Goal: Complete application form: Complete application form

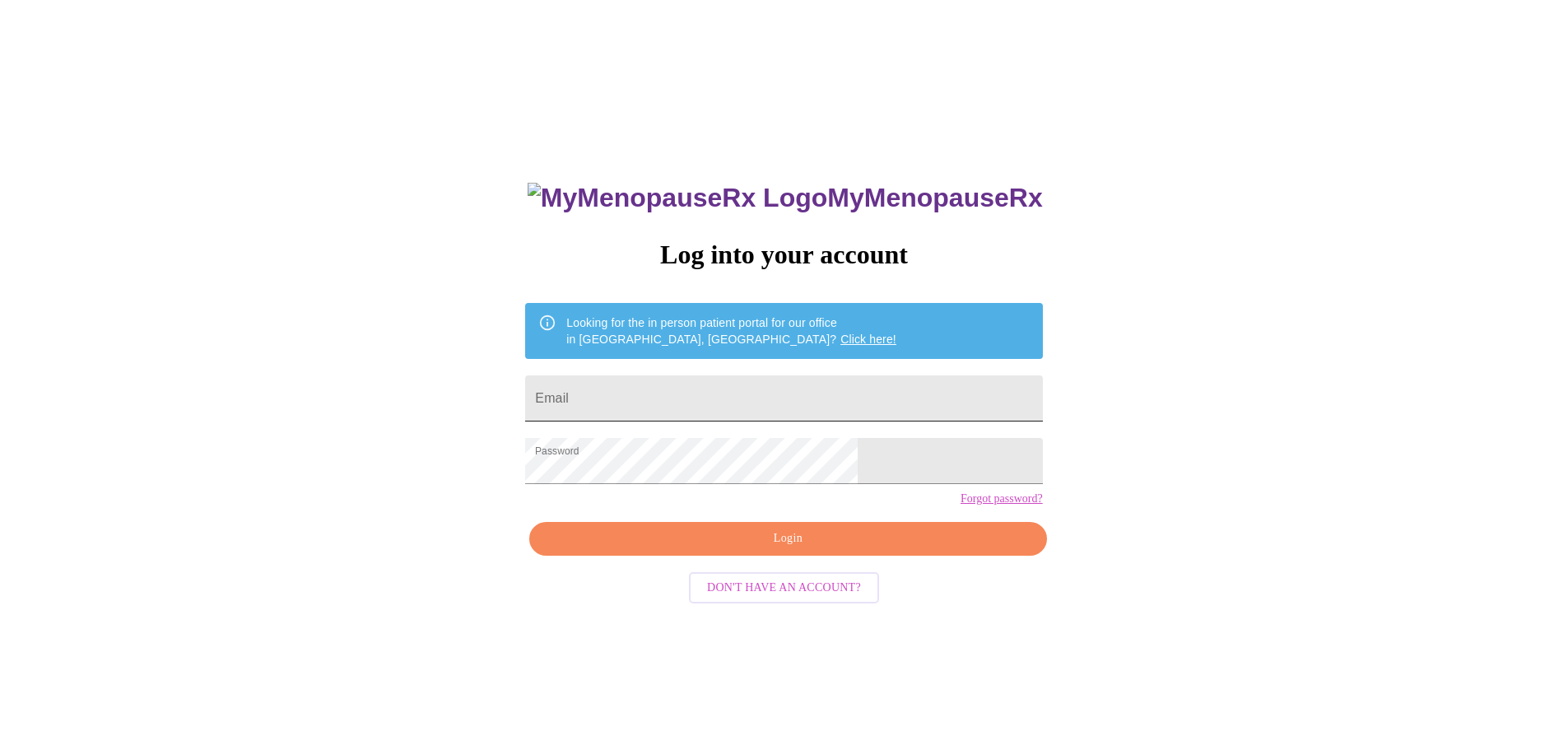
click at [760, 399] on input "Email" at bounding box center [784, 399] width 517 height 46
type input "[EMAIL_ADDRESS][DOMAIN_NAME]"
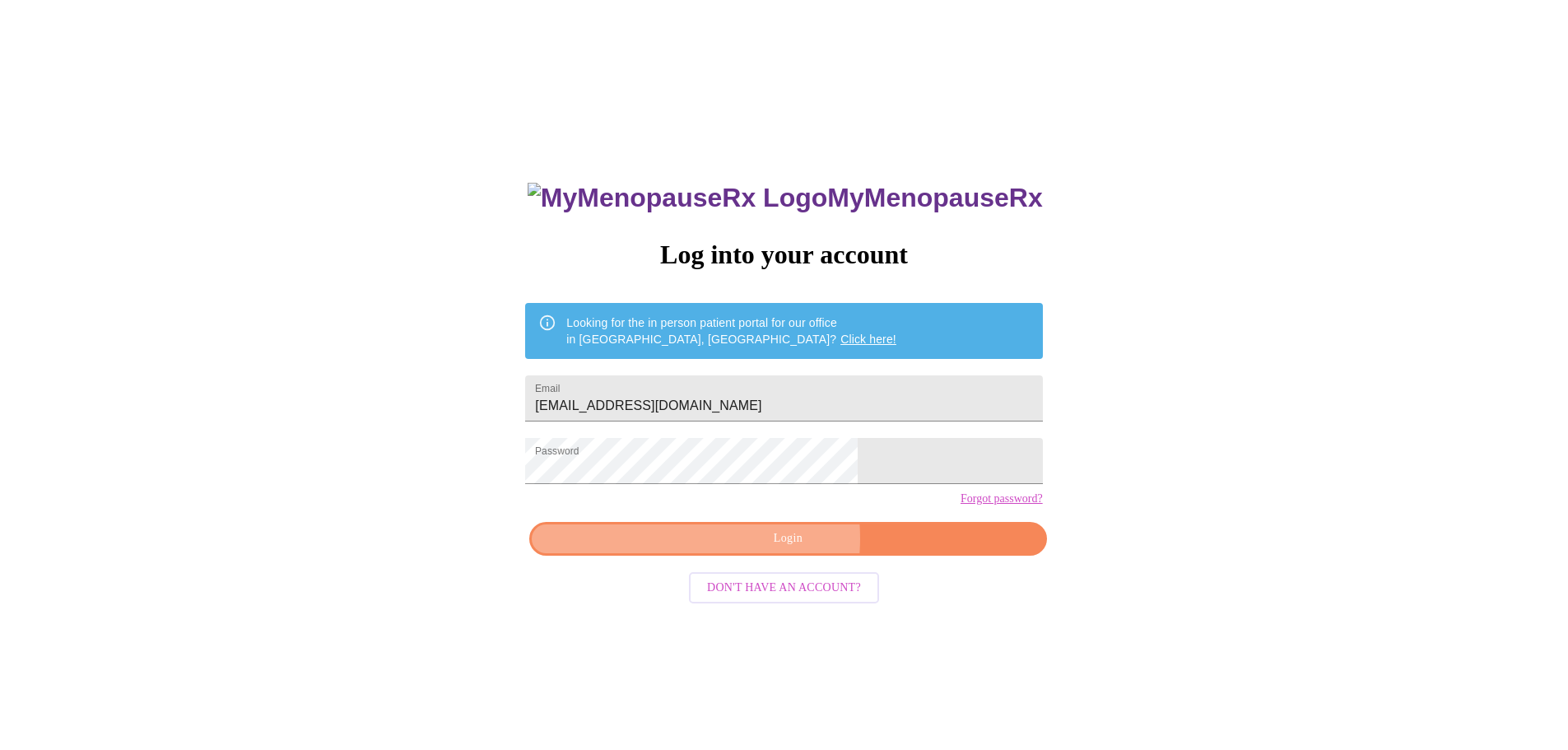
click at [769, 549] on span "Login" at bounding box center [788, 538] width 479 height 21
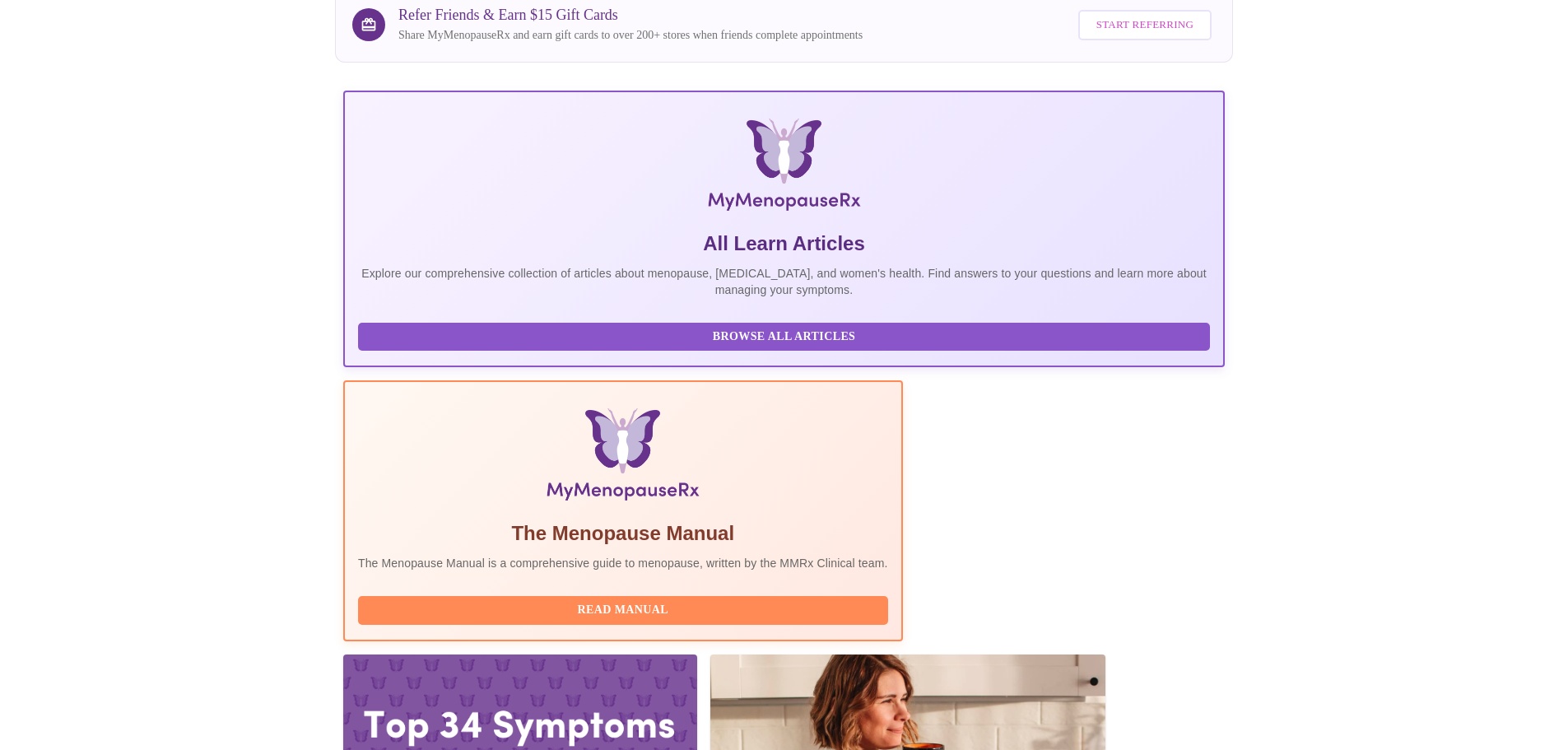
scroll to position [456, 0]
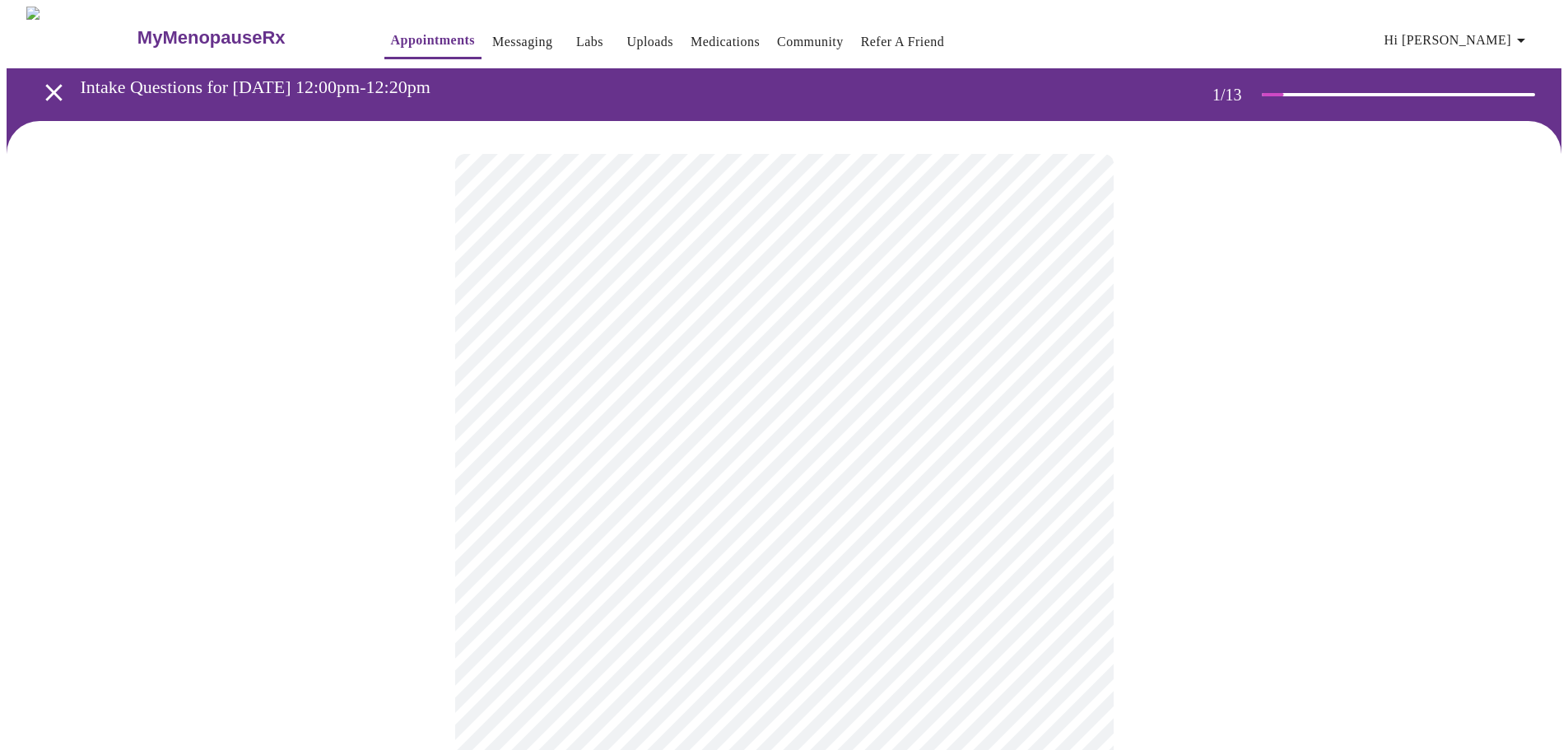
click at [744, 362] on body "MyMenopauseRx Appointments Messaging Labs Uploads Medications Community Refer a…" at bounding box center [783, 758] width 1554 height 1505
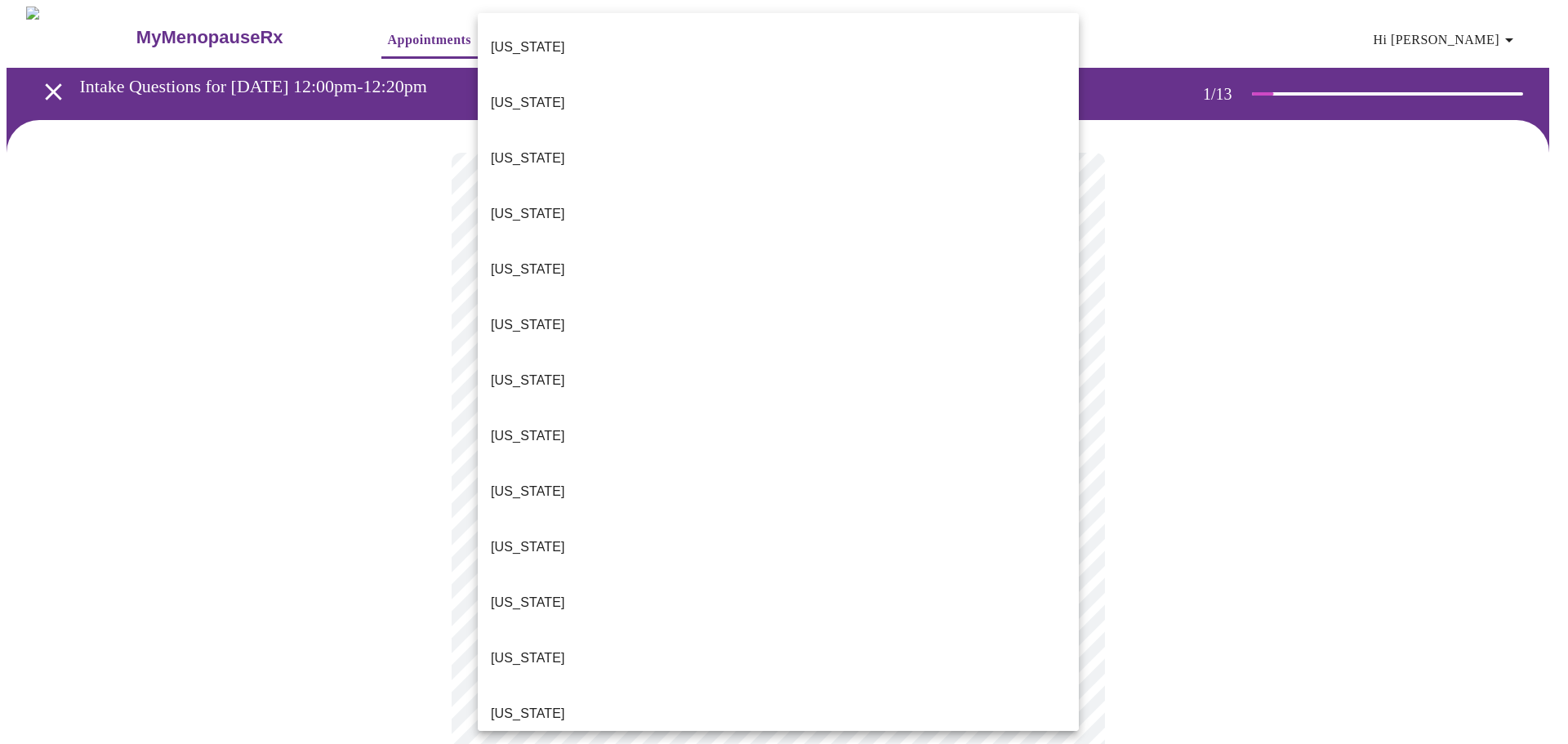
click at [1243, 338] on div at bounding box center [784, 372] width 1568 height 744
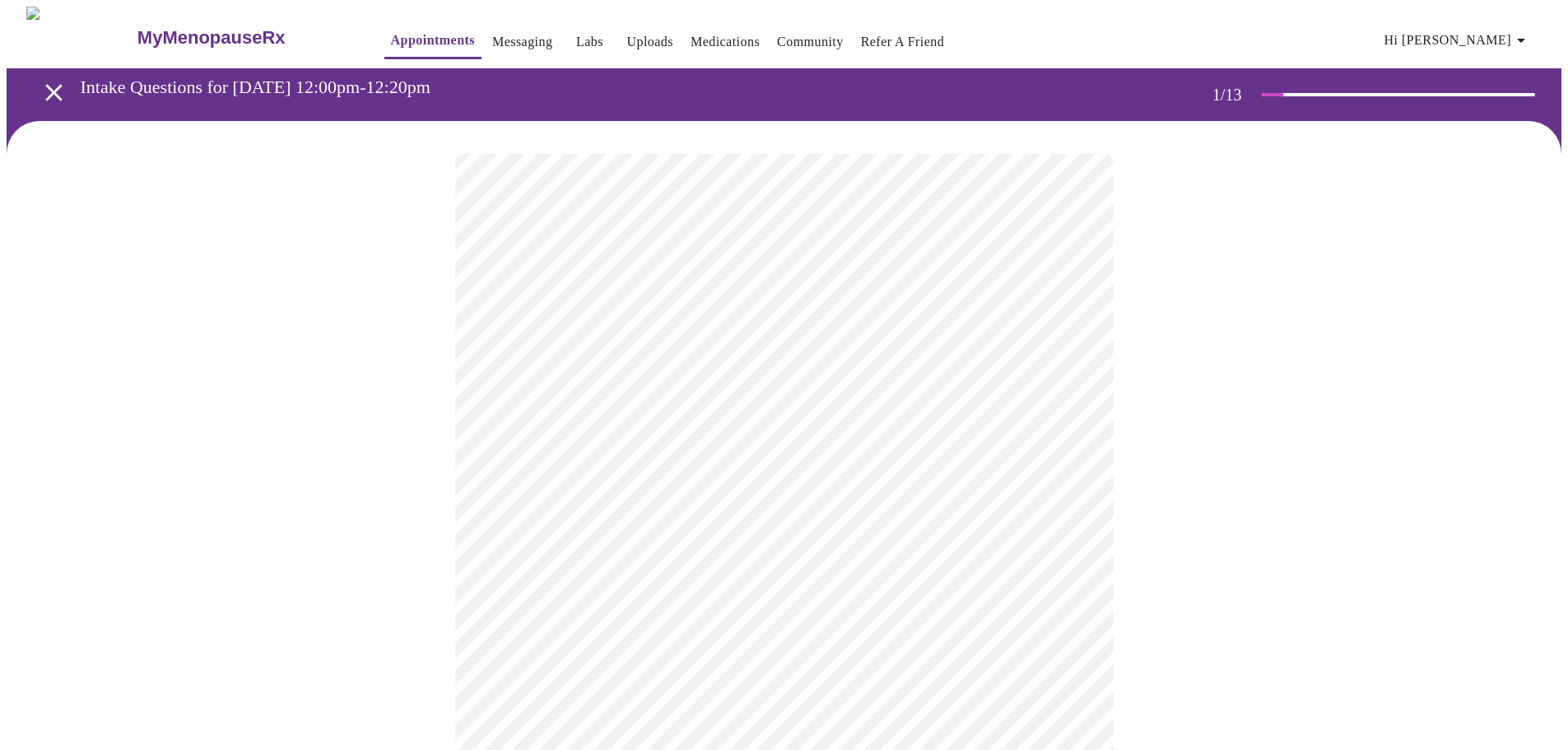
click at [800, 360] on body "MyMenopauseRx Appointments Messaging Labs Uploads Medications Community Refer a…" at bounding box center [783, 758] width 1554 height 1505
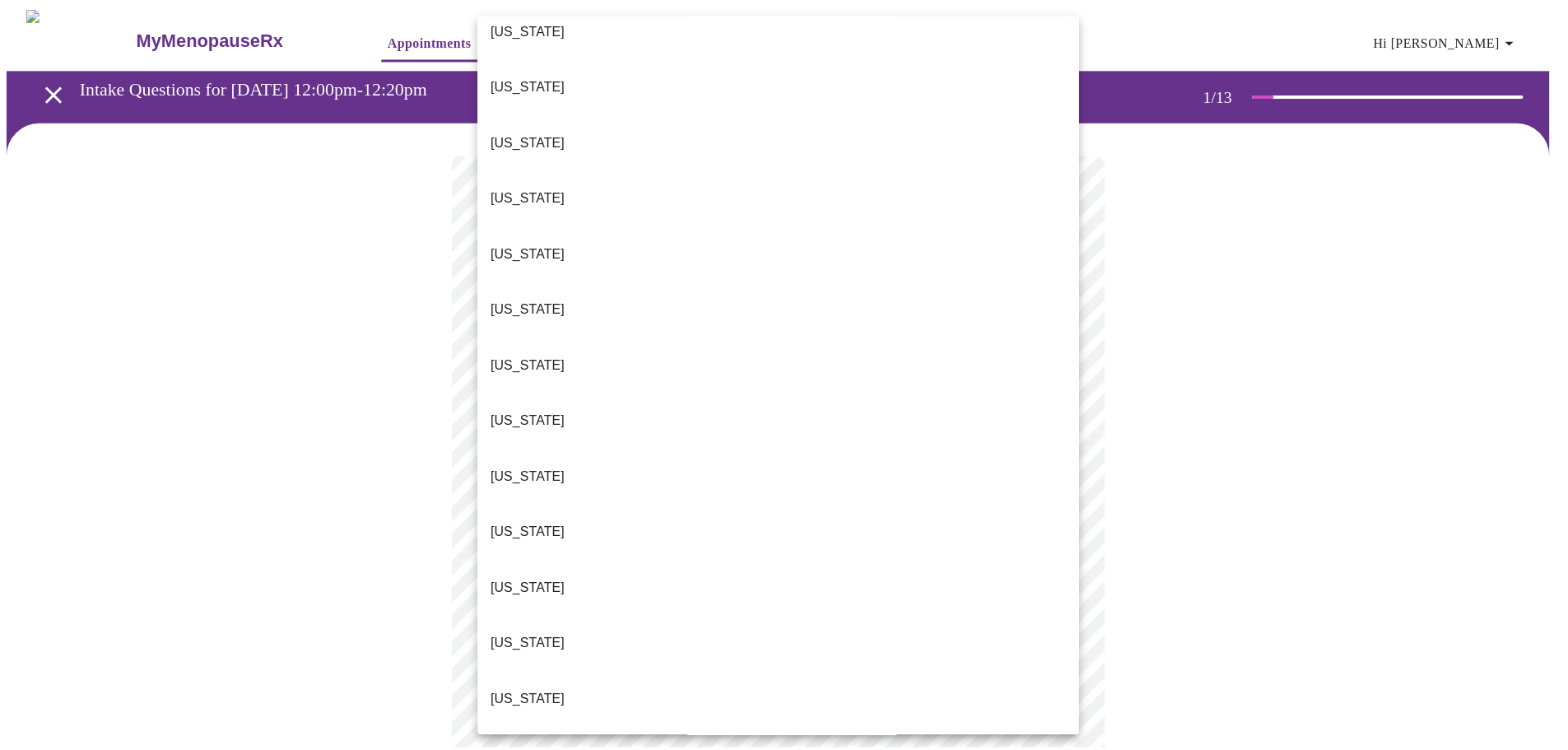
scroll to position [412, 0]
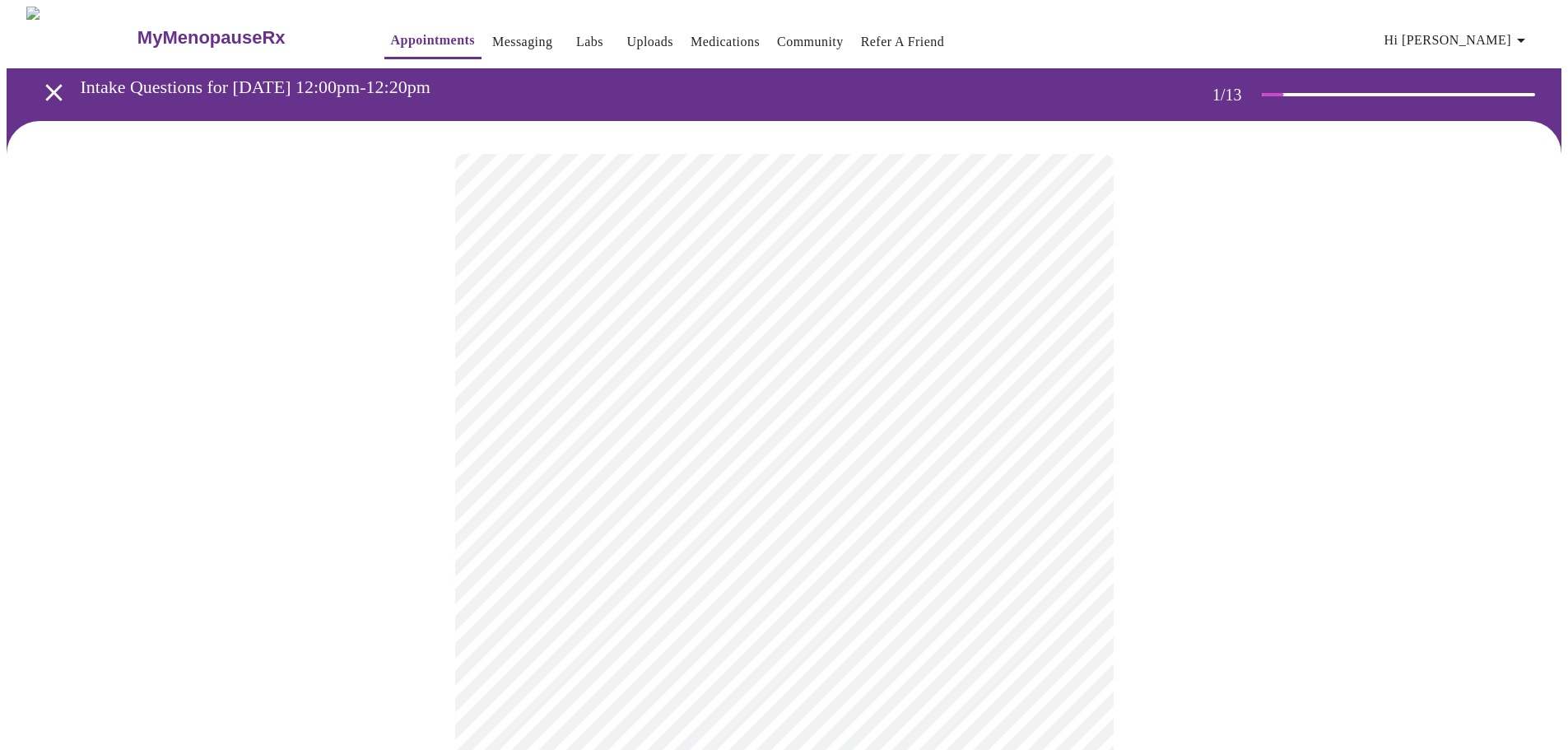
click at [662, 491] on body "MyMenopauseRx Appointments Messaging Labs Uploads Medications Community Refer a…" at bounding box center [783, 754] width 1554 height 1495
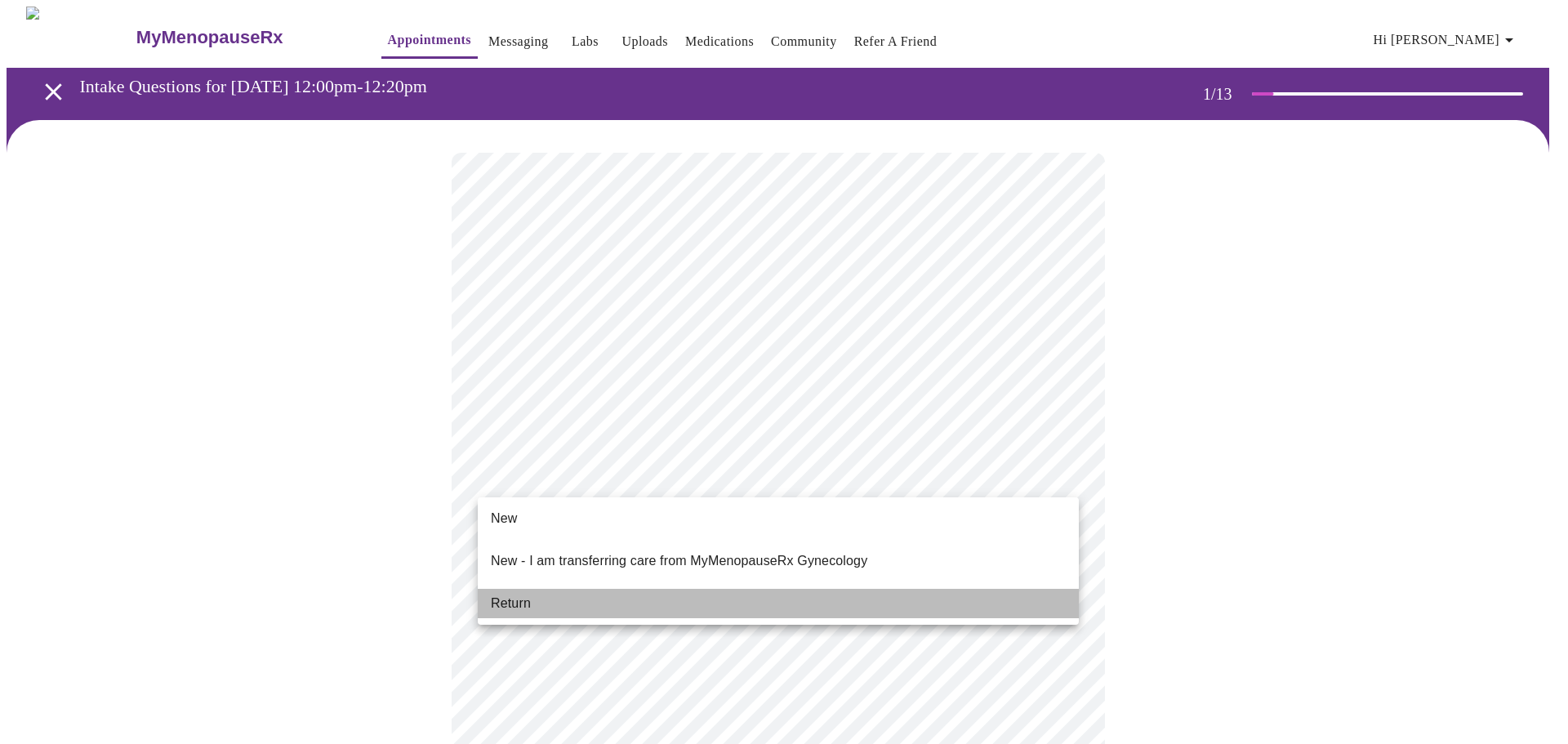
click at [558, 597] on li "Return" at bounding box center [779, 603] width 602 height 30
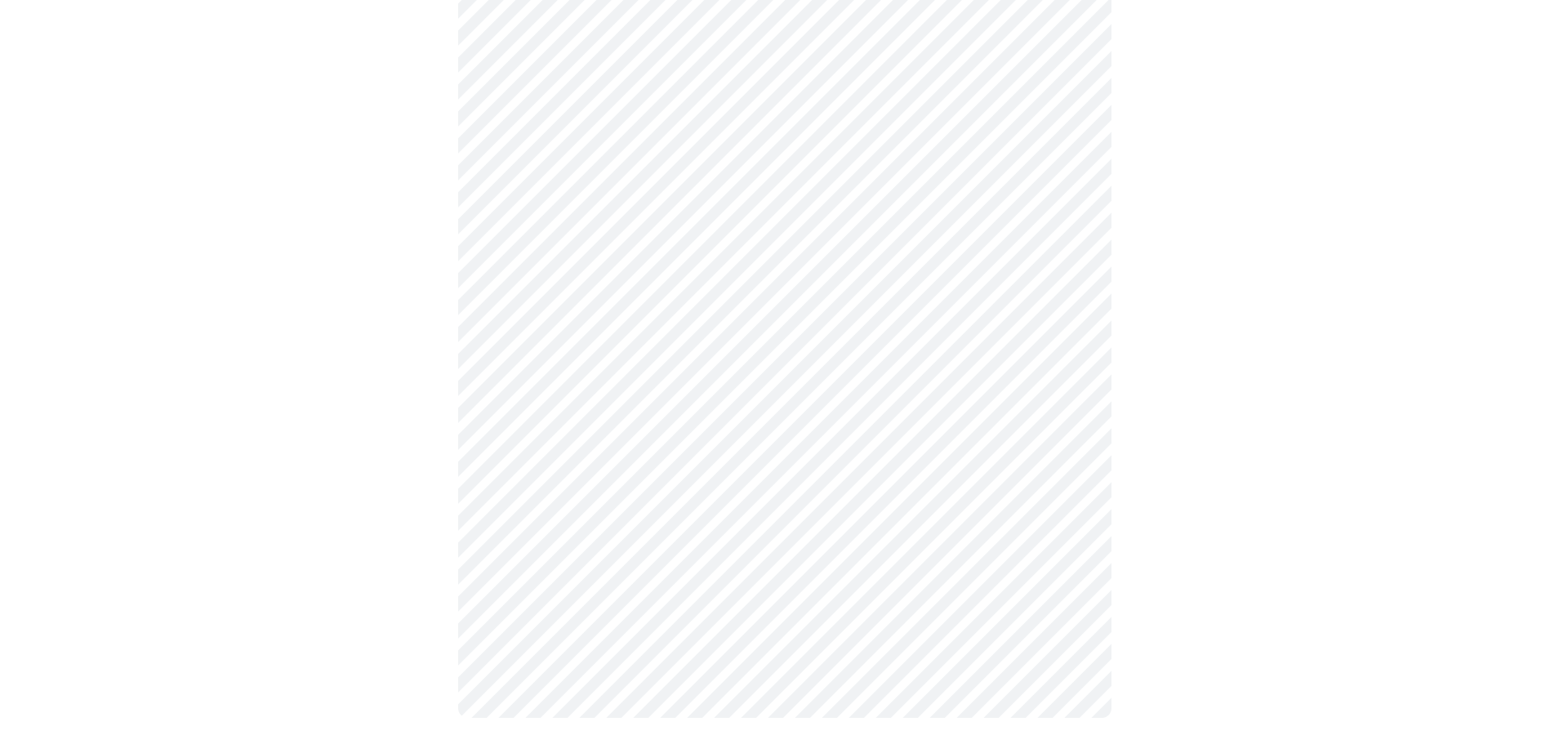
scroll to position [0, 0]
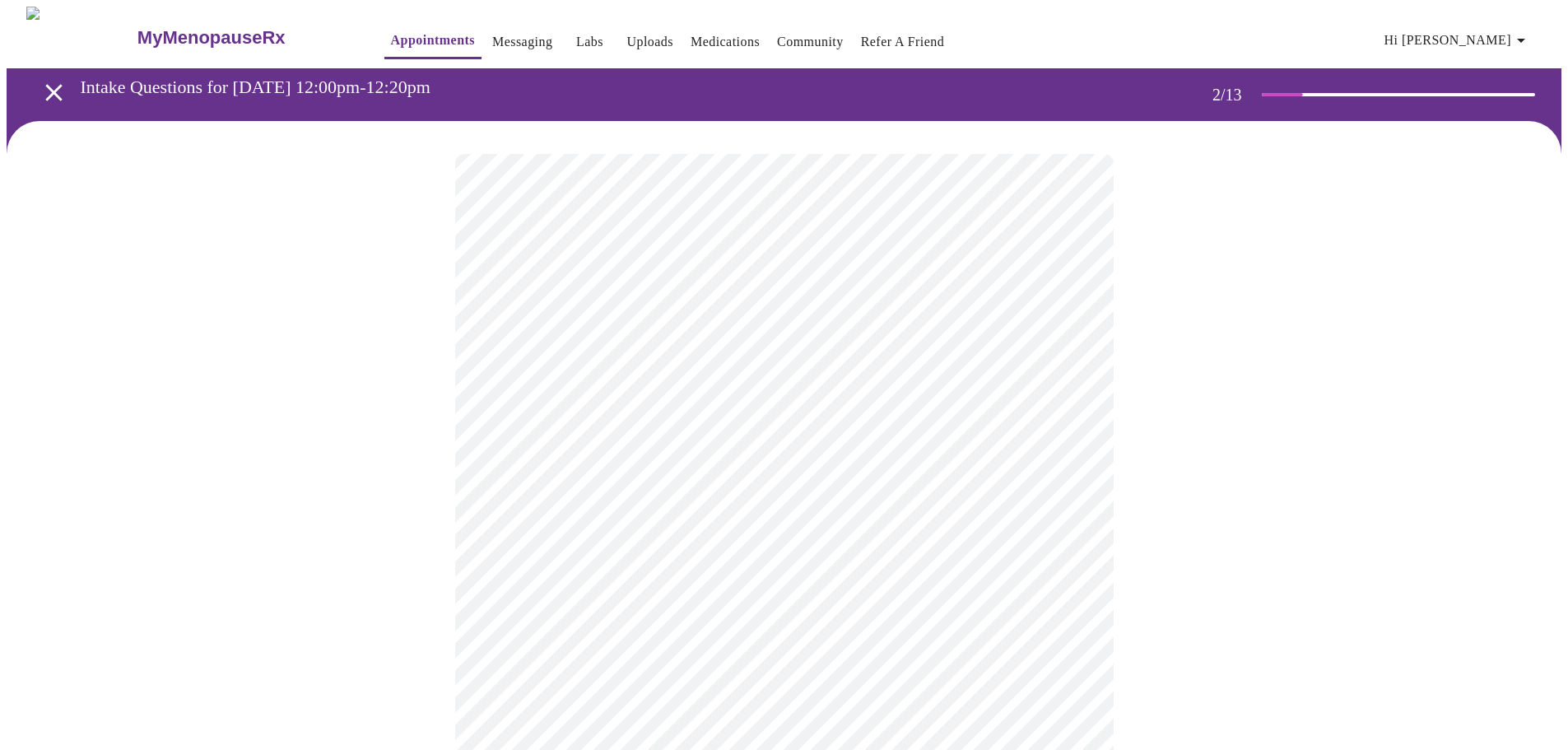
click at [787, 335] on body "MyMenopauseRx Appointments Messaging Labs Uploads Medications Community Refer a…" at bounding box center [783, 501] width 1554 height 990
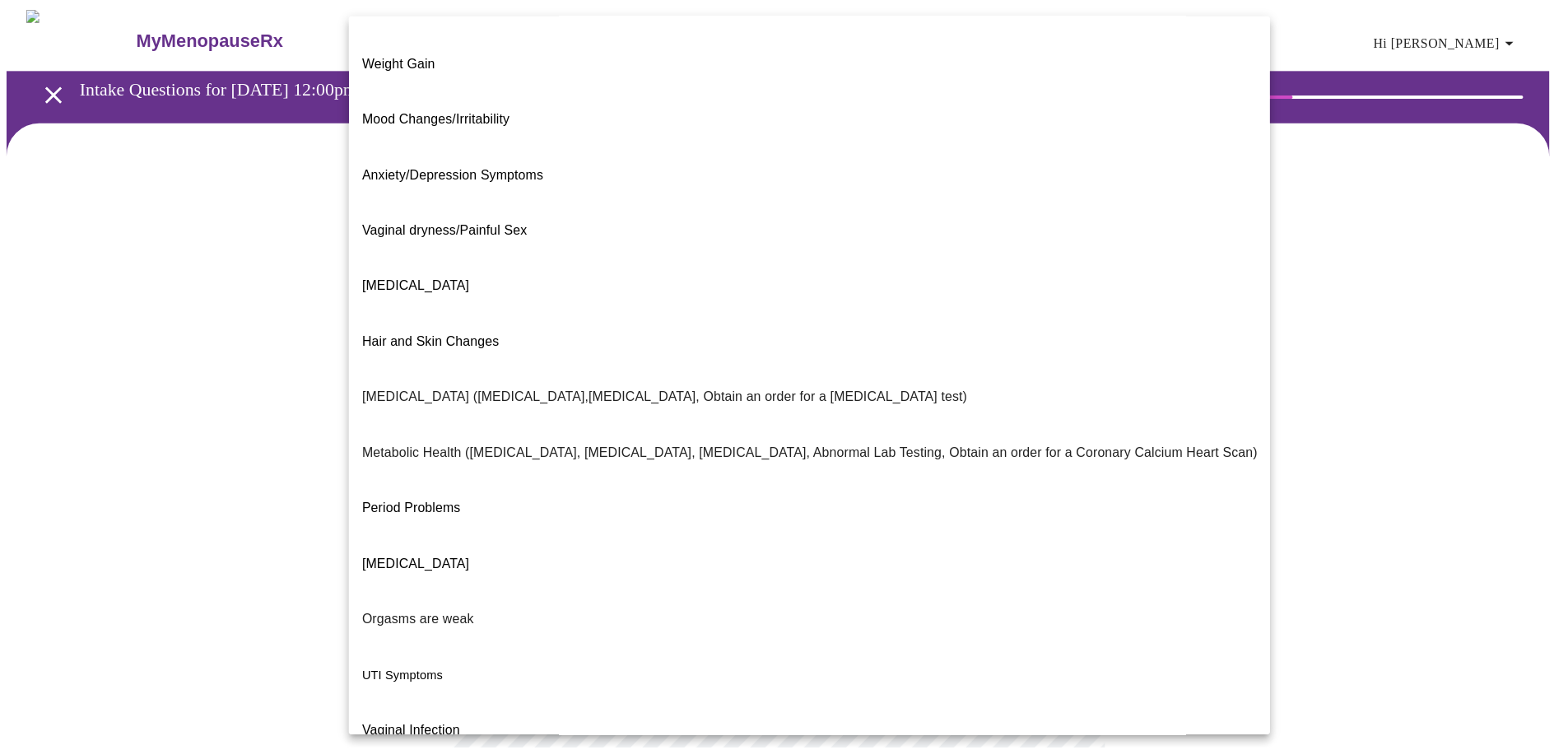
scroll to position [103, 0]
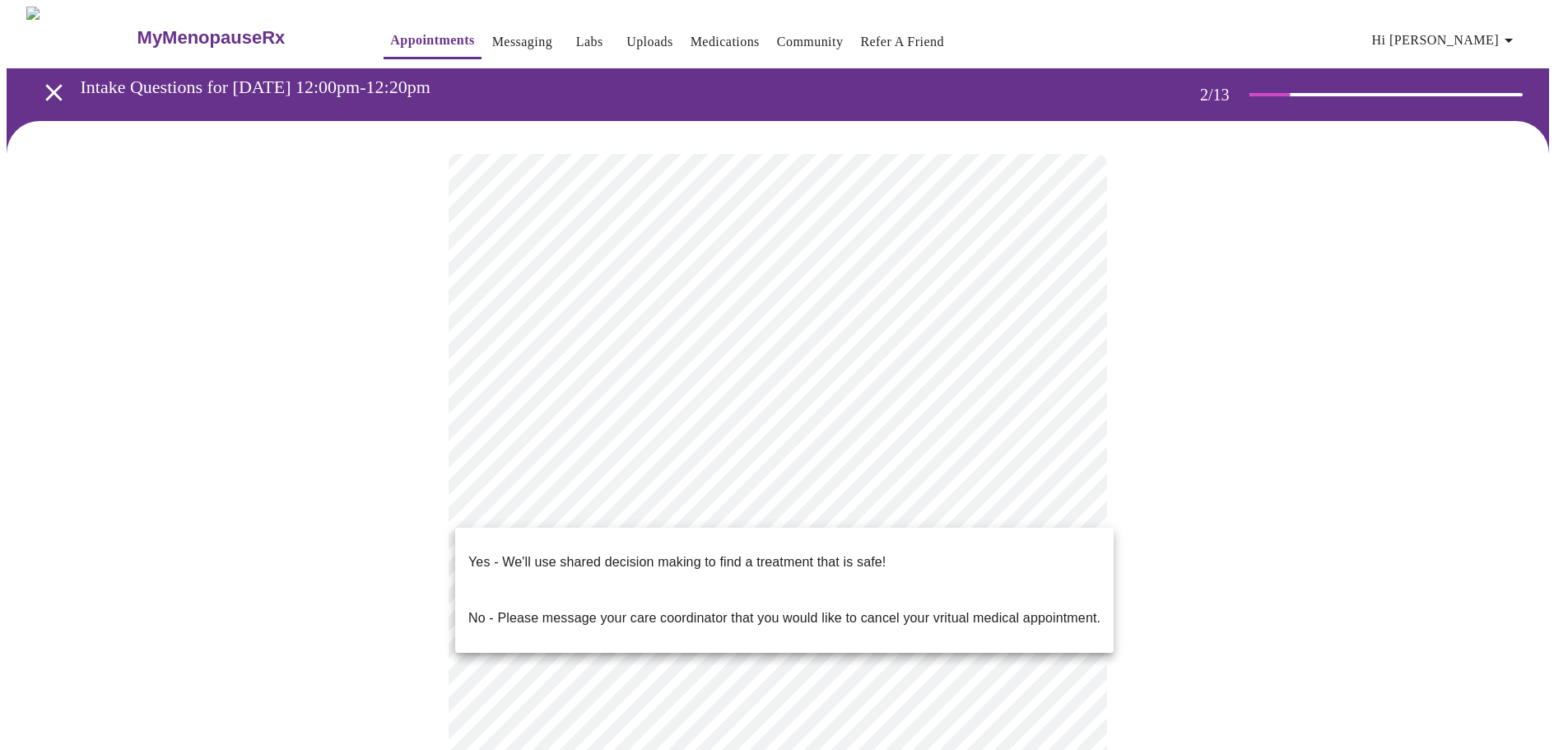
click at [776, 511] on body "MyMenopauseRx Appointments Messaging Labs Uploads Medications Community Refer a…" at bounding box center [783, 496] width 1554 height 980
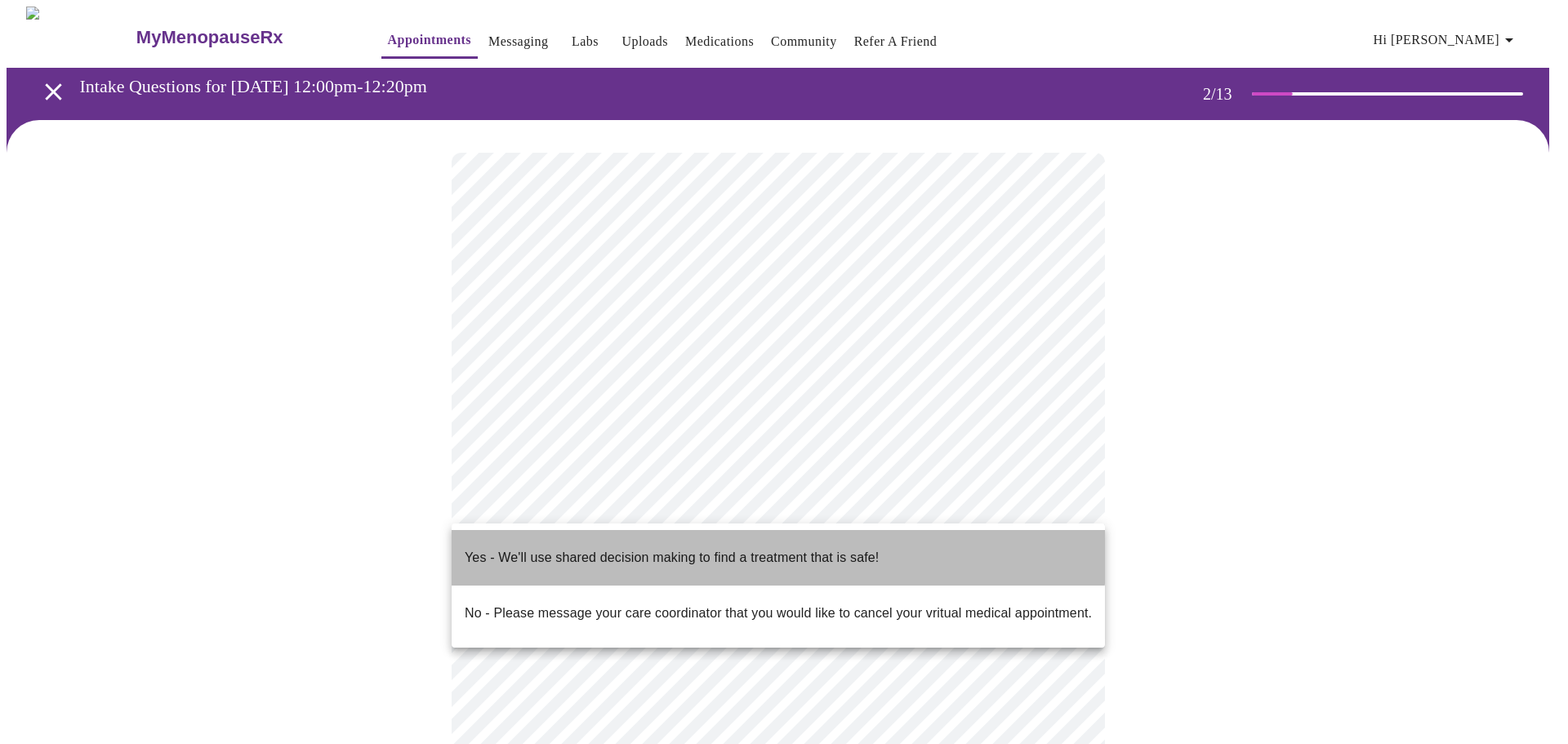
click at [751, 549] on p "Yes - We'll use shared decision making to find a treatment that is safe!" at bounding box center [672, 558] width 414 height 20
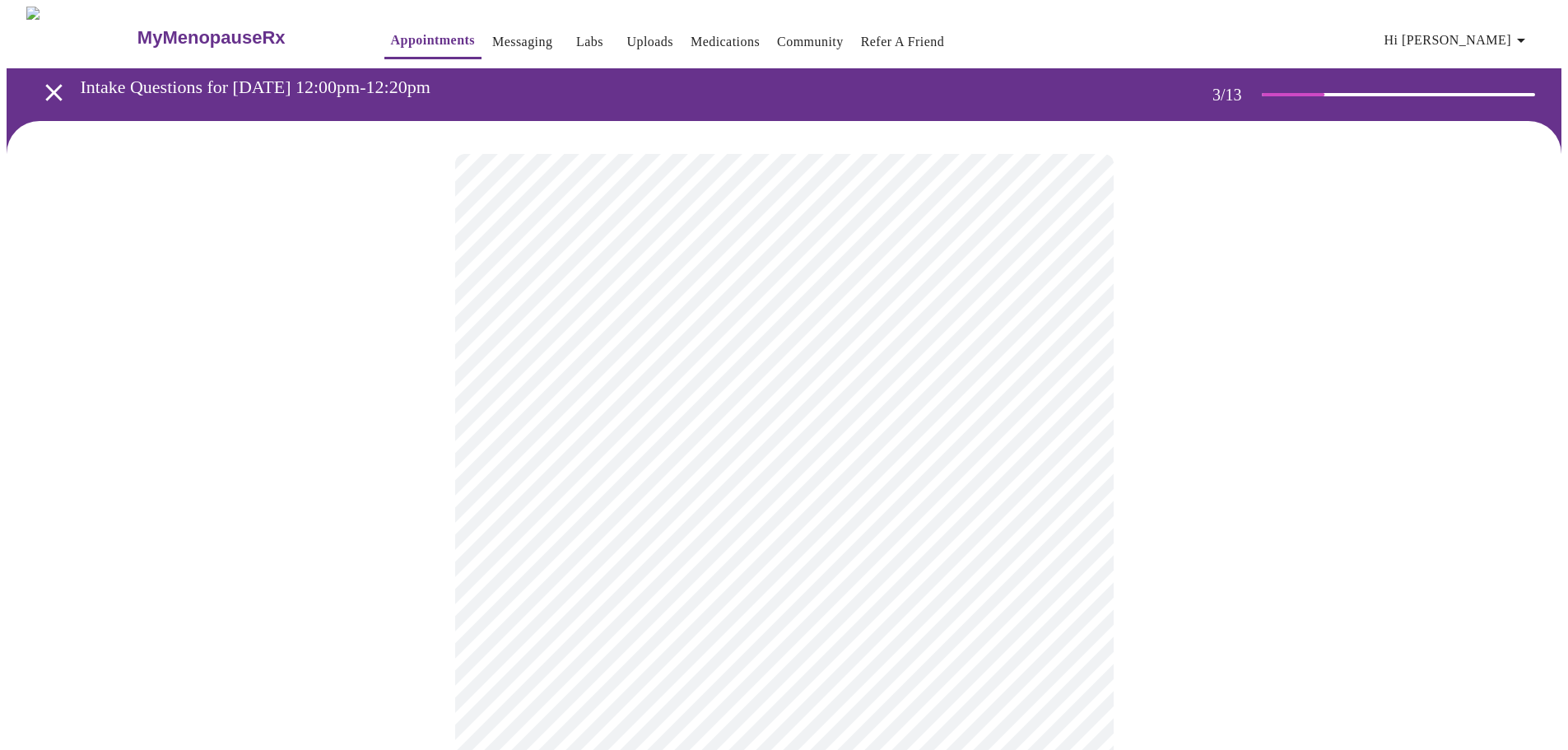
scroll to position [83, 0]
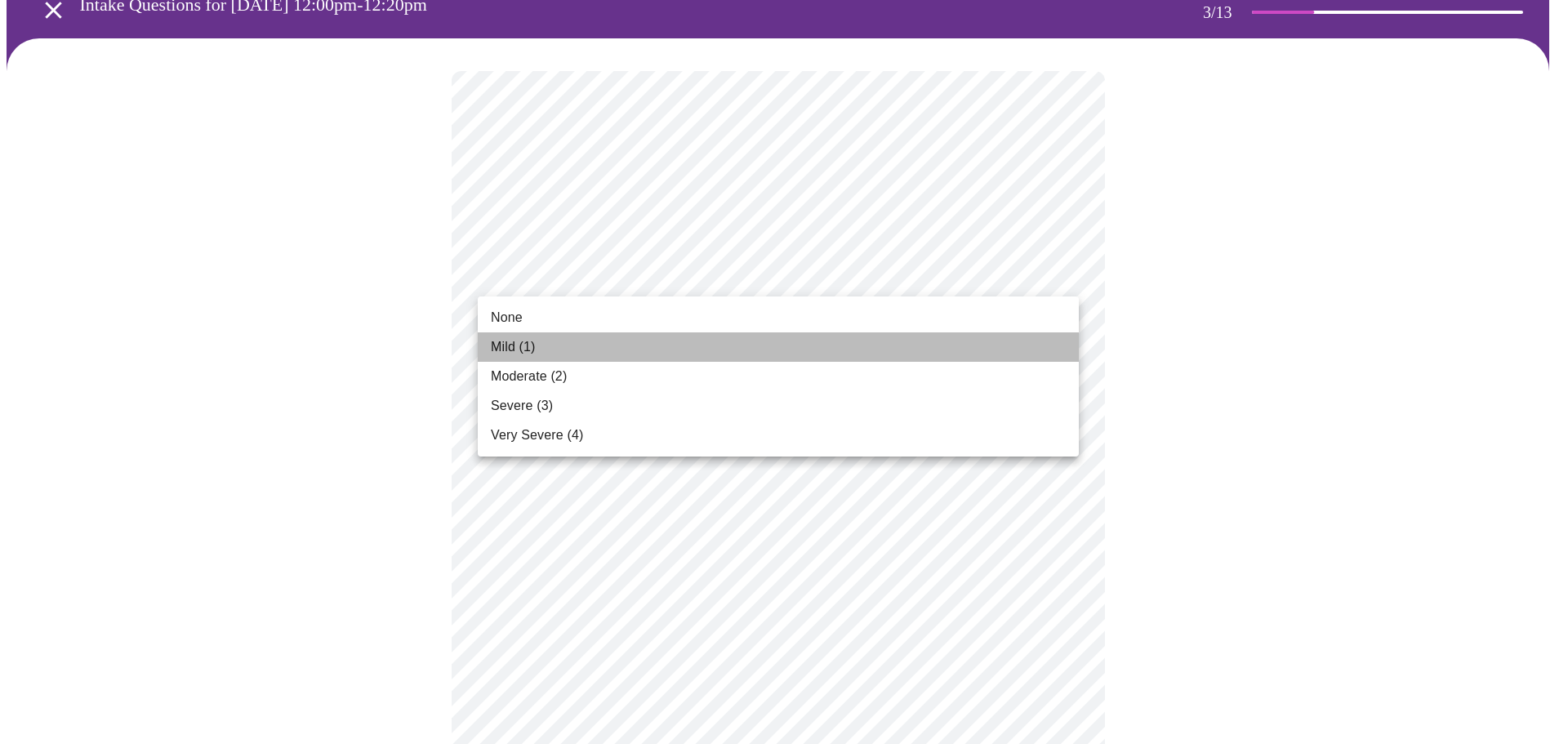
click at [869, 338] on li "Mild (1)" at bounding box center [779, 347] width 602 height 30
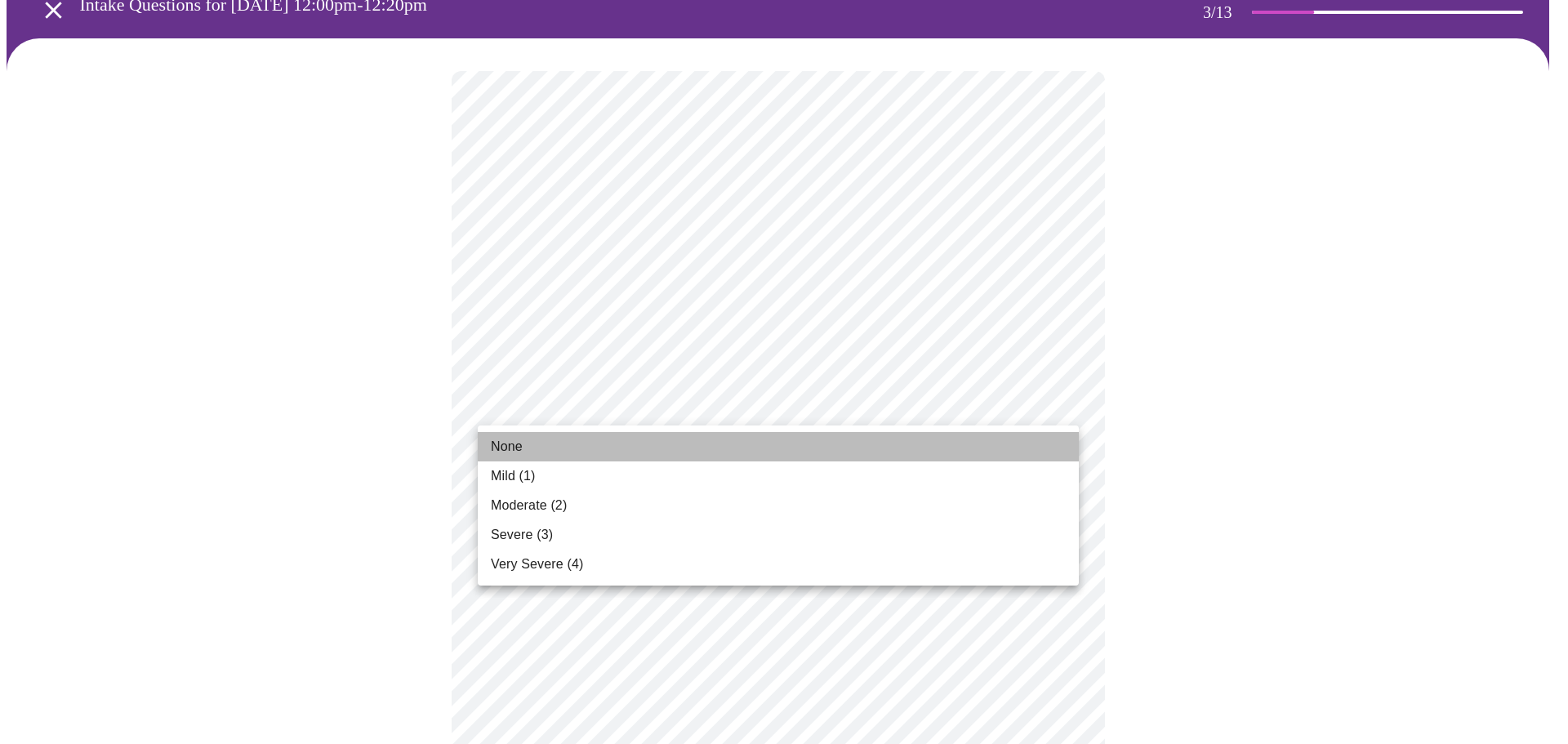
click at [824, 455] on li "None" at bounding box center [779, 447] width 602 height 30
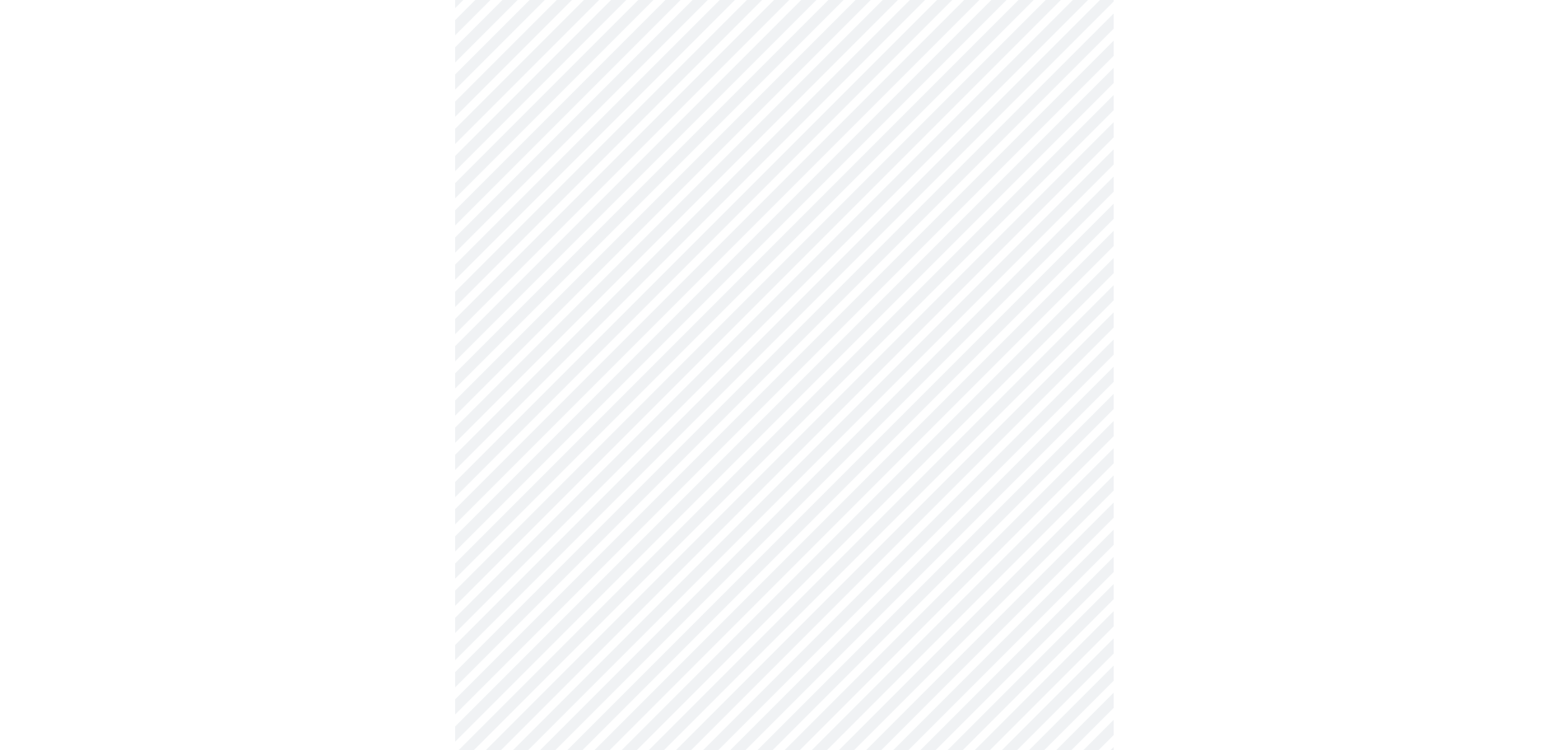
scroll to position [412, 0]
click at [804, 217] on body "MyMenopauseRx Appointments Messaging Labs Uploads Medications Community Refer a…" at bounding box center [783, 667] width 1554 height 2145
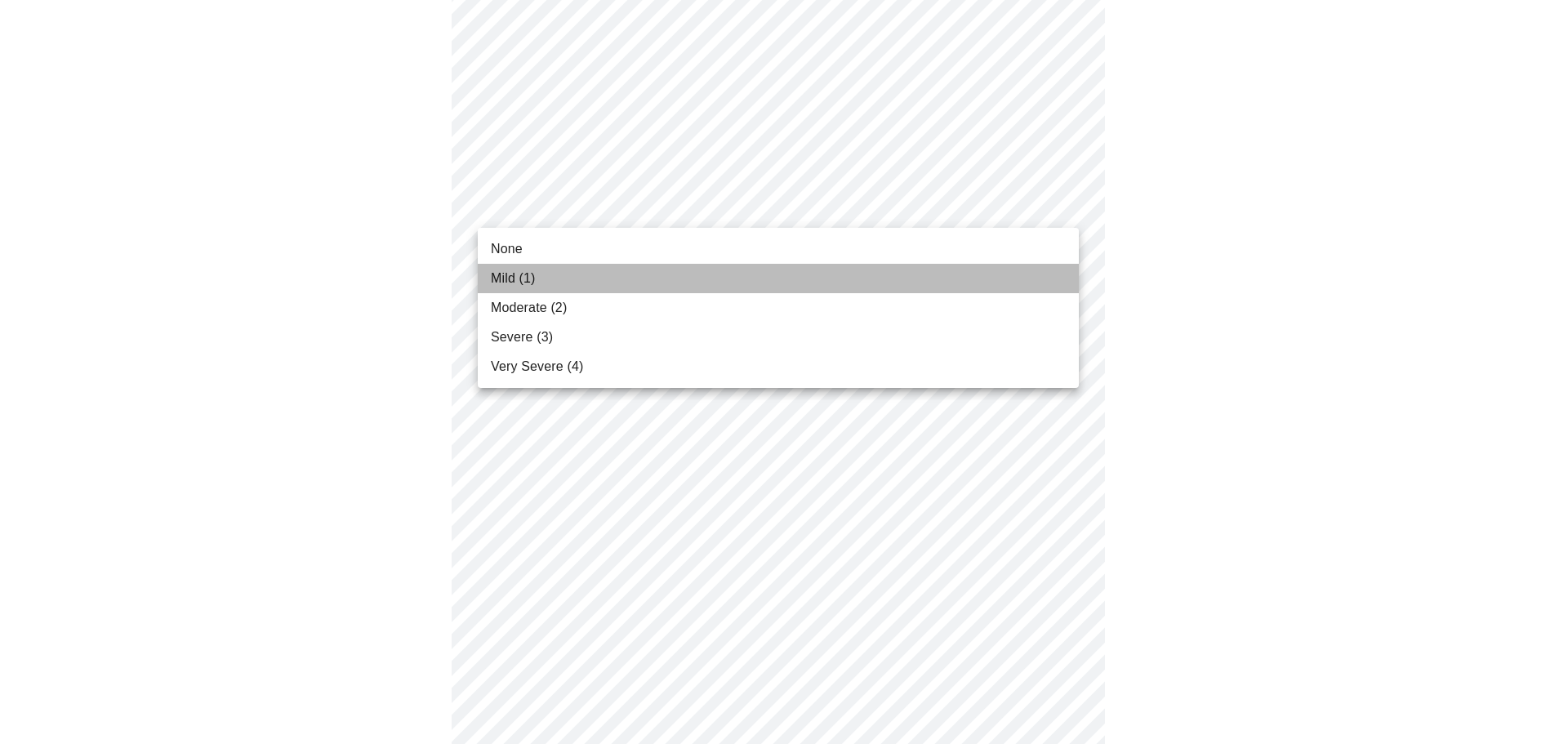
click at [777, 275] on li "Mild (1)" at bounding box center [779, 278] width 602 height 30
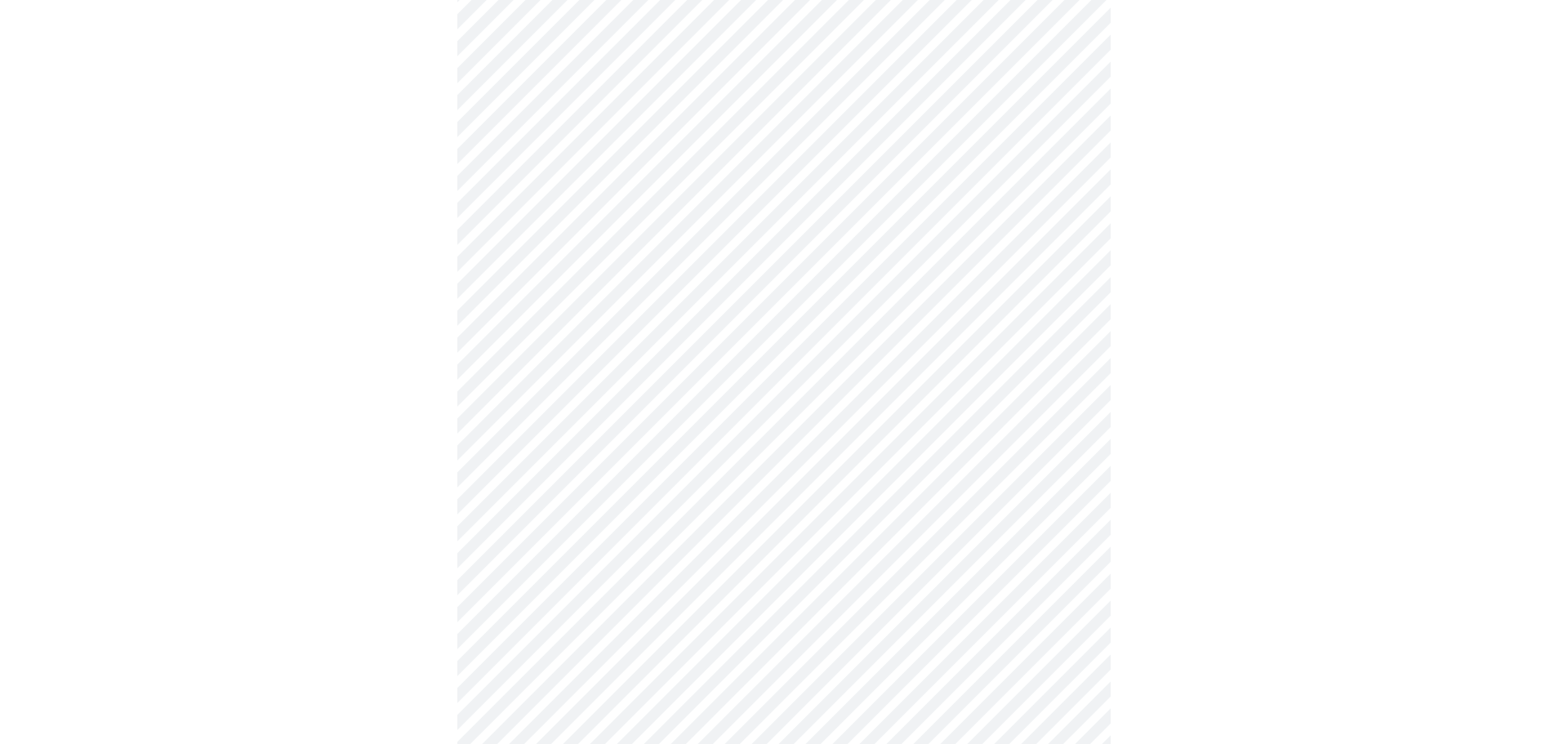
click at [779, 340] on body "MyMenopauseRx Appointments Messaging Labs Uploads Medications Community Refer a…" at bounding box center [784, 650] width 1555 height 2104
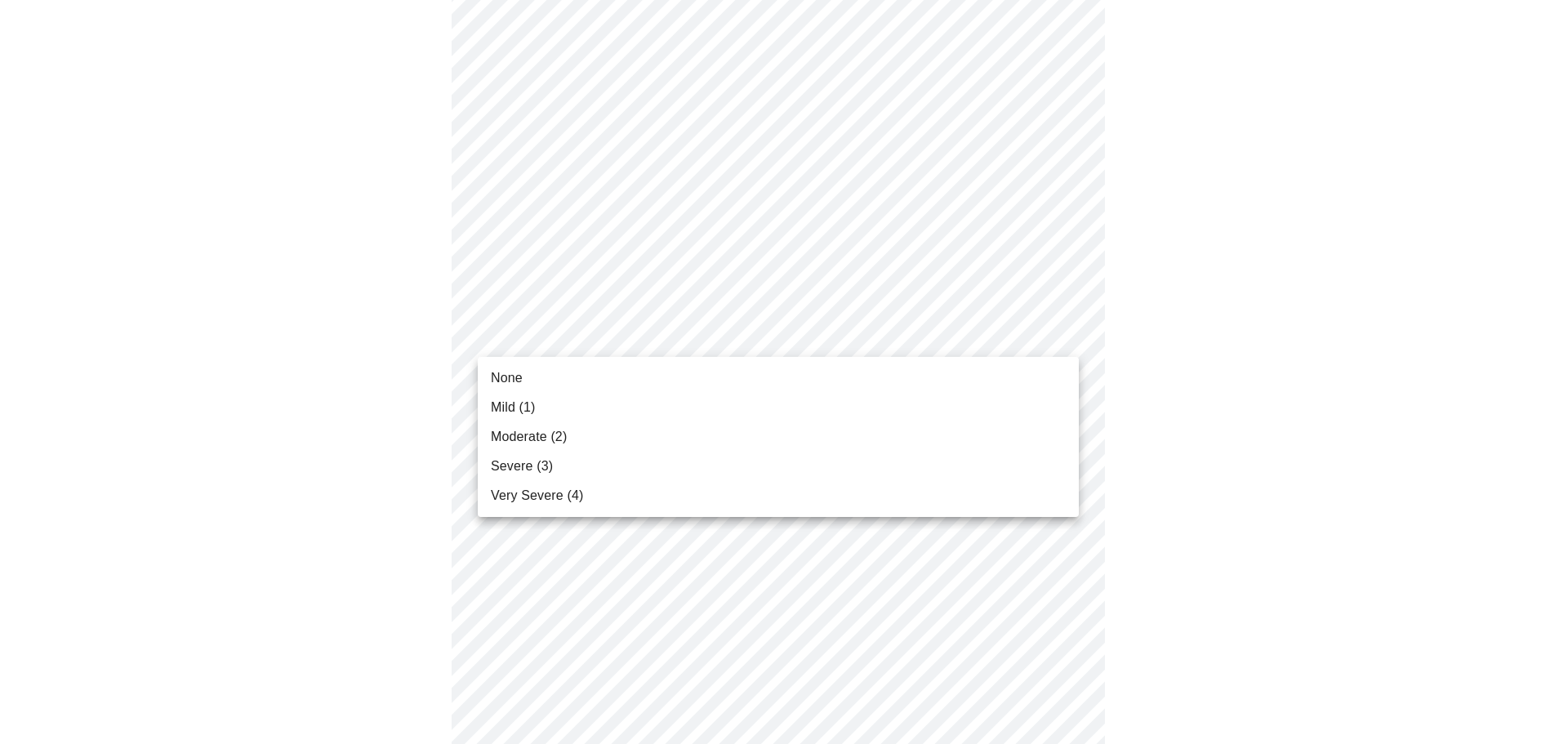
click at [766, 404] on li "Mild (1)" at bounding box center [779, 407] width 602 height 30
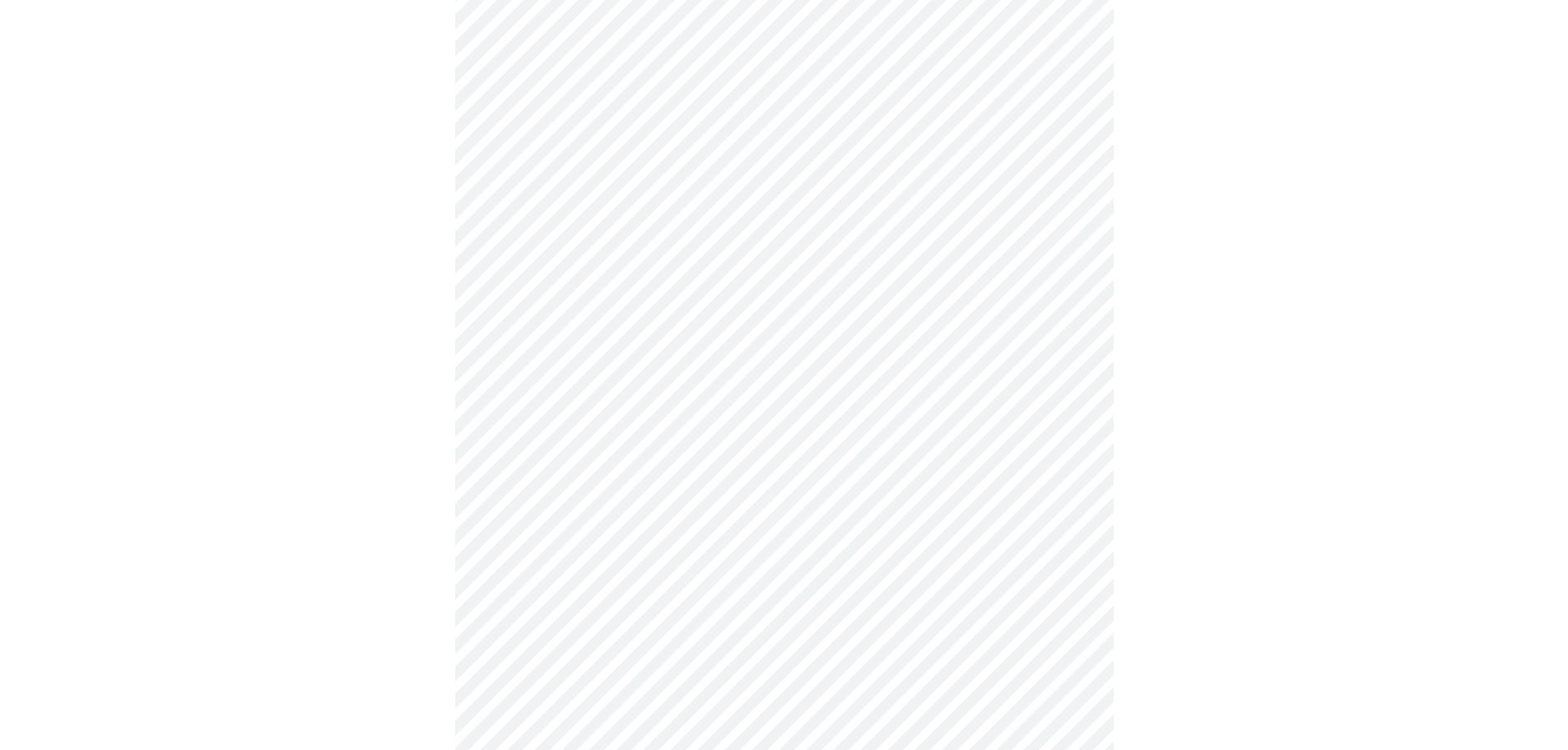
scroll to position [494, 0]
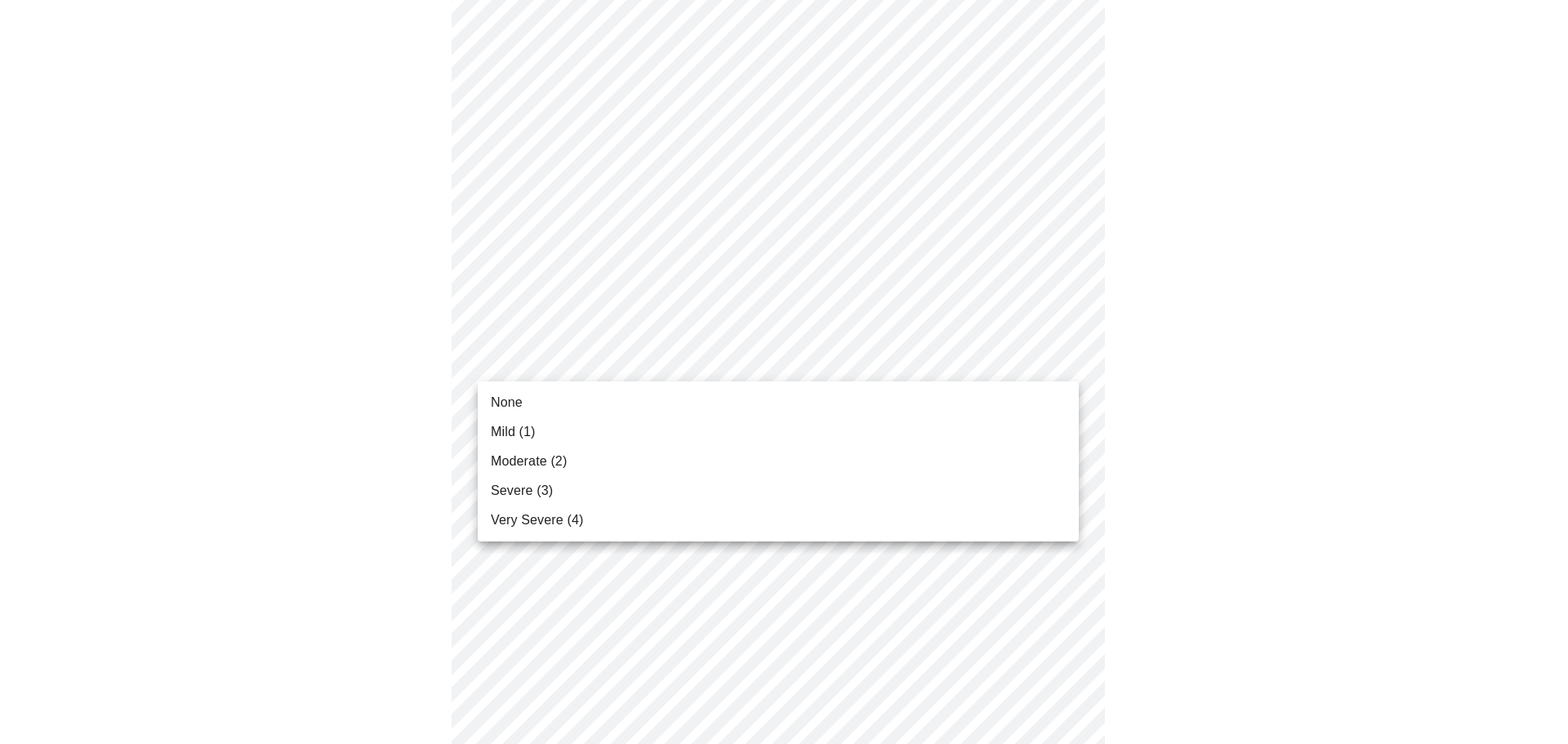
click at [786, 367] on body "MyMenopauseRx Appointments Messaging Labs Uploads Medications Community Refer a…" at bounding box center [784, 557] width 1555 height 2082
click at [772, 428] on li "Mild (1)" at bounding box center [779, 431] width 602 height 30
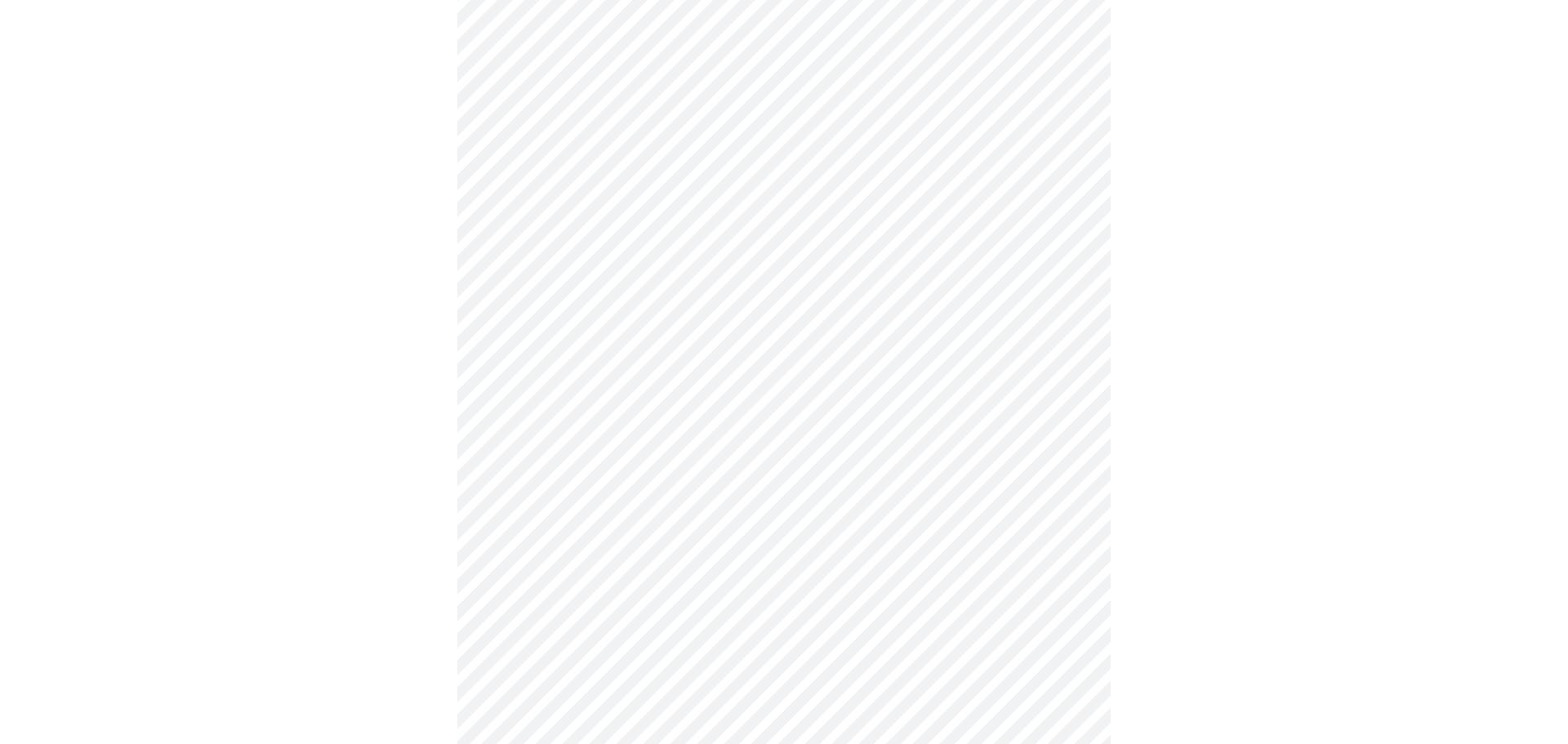
click at [779, 468] on body "MyMenopauseRx Appointments Messaging Labs Uploads Medications Community Refer a…" at bounding box center [784, 546] width 1555 height 2059
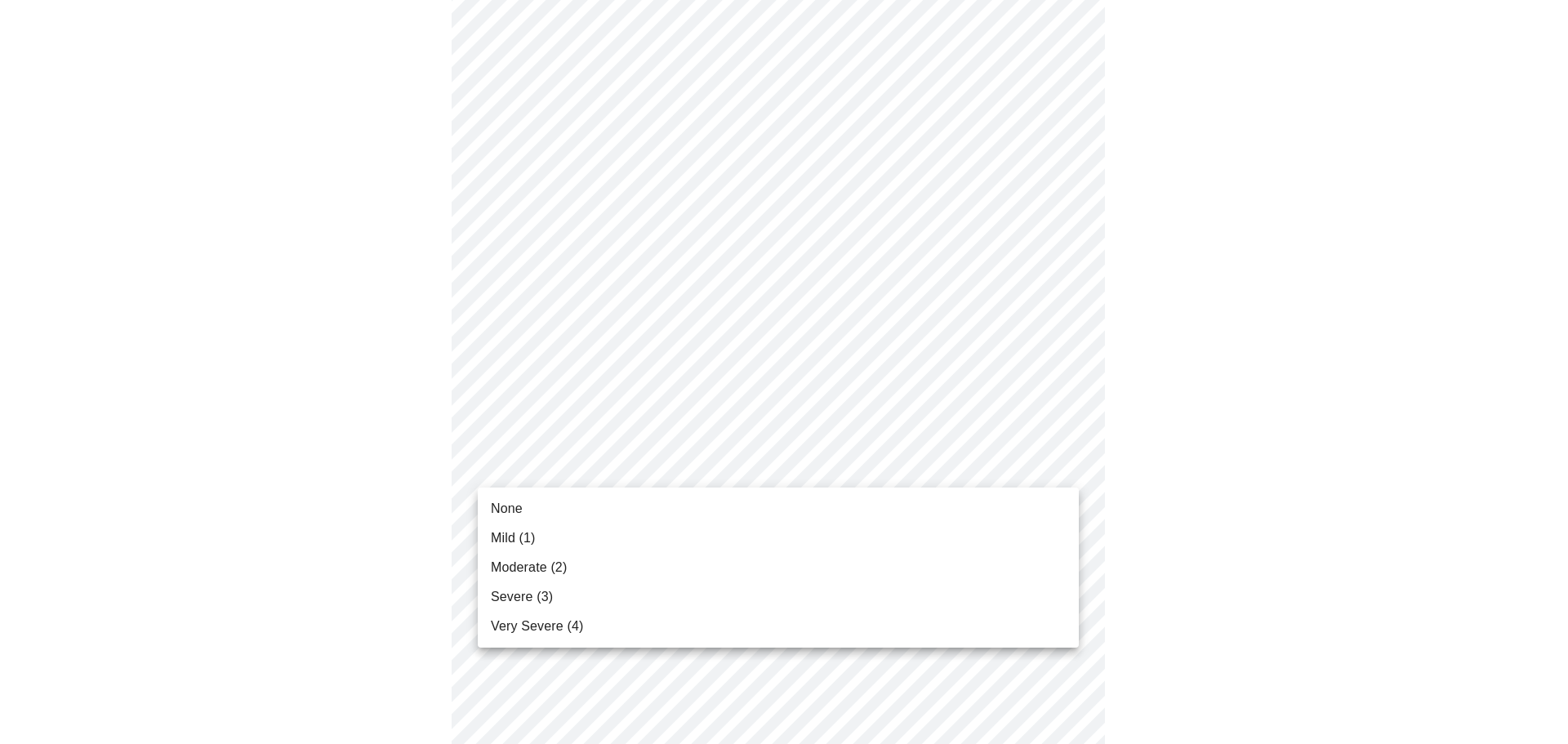
click at [760, 529] on li "Mild (1)" at bounding box center [779, 538] width 602 height 30
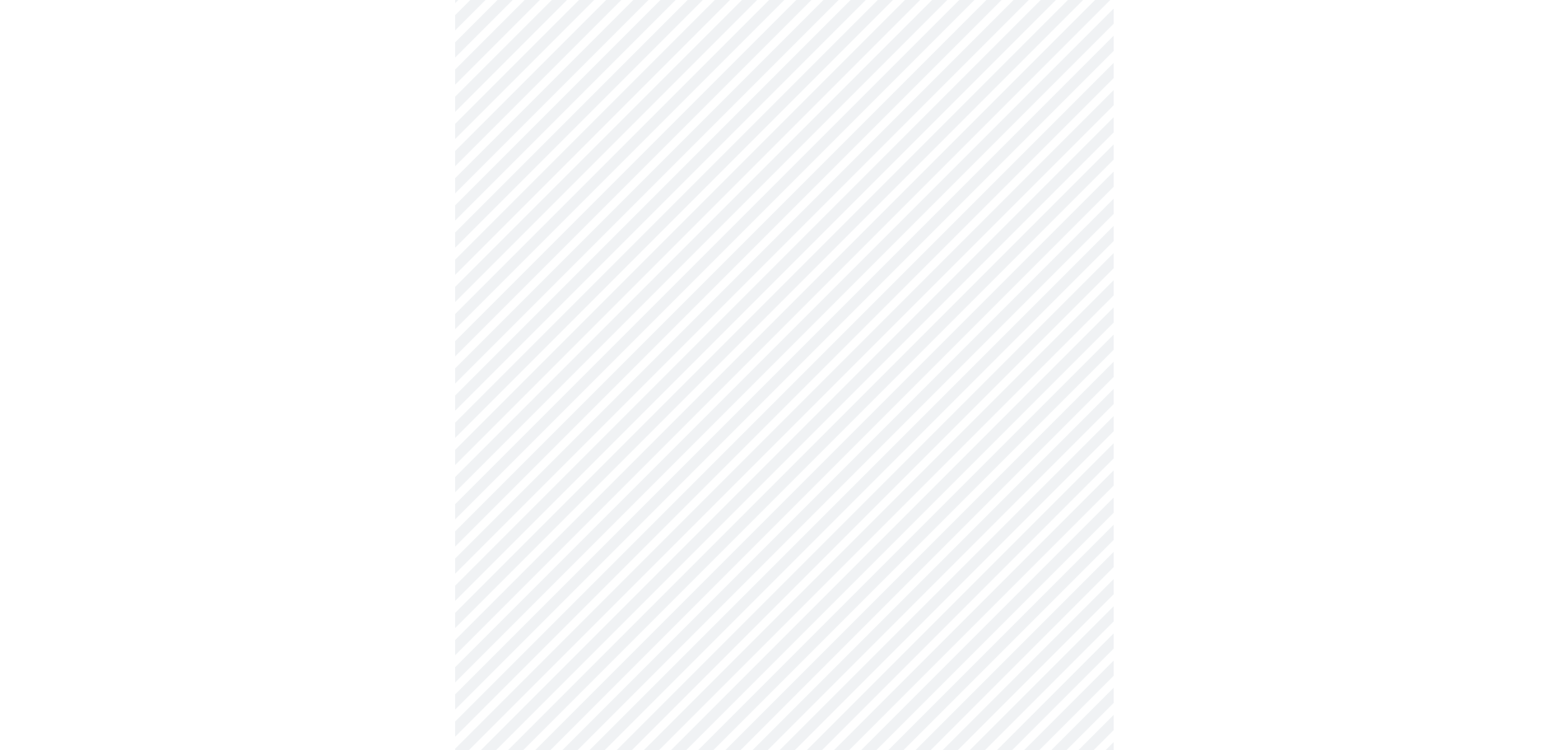
scroll to position [741, 0]
click at [779, 350] on body "MyMenopauseRx Appointments Messaging Labs Uploads Medications Community Refer a…" at bounding box center [783, 291] width 1554 height 2052
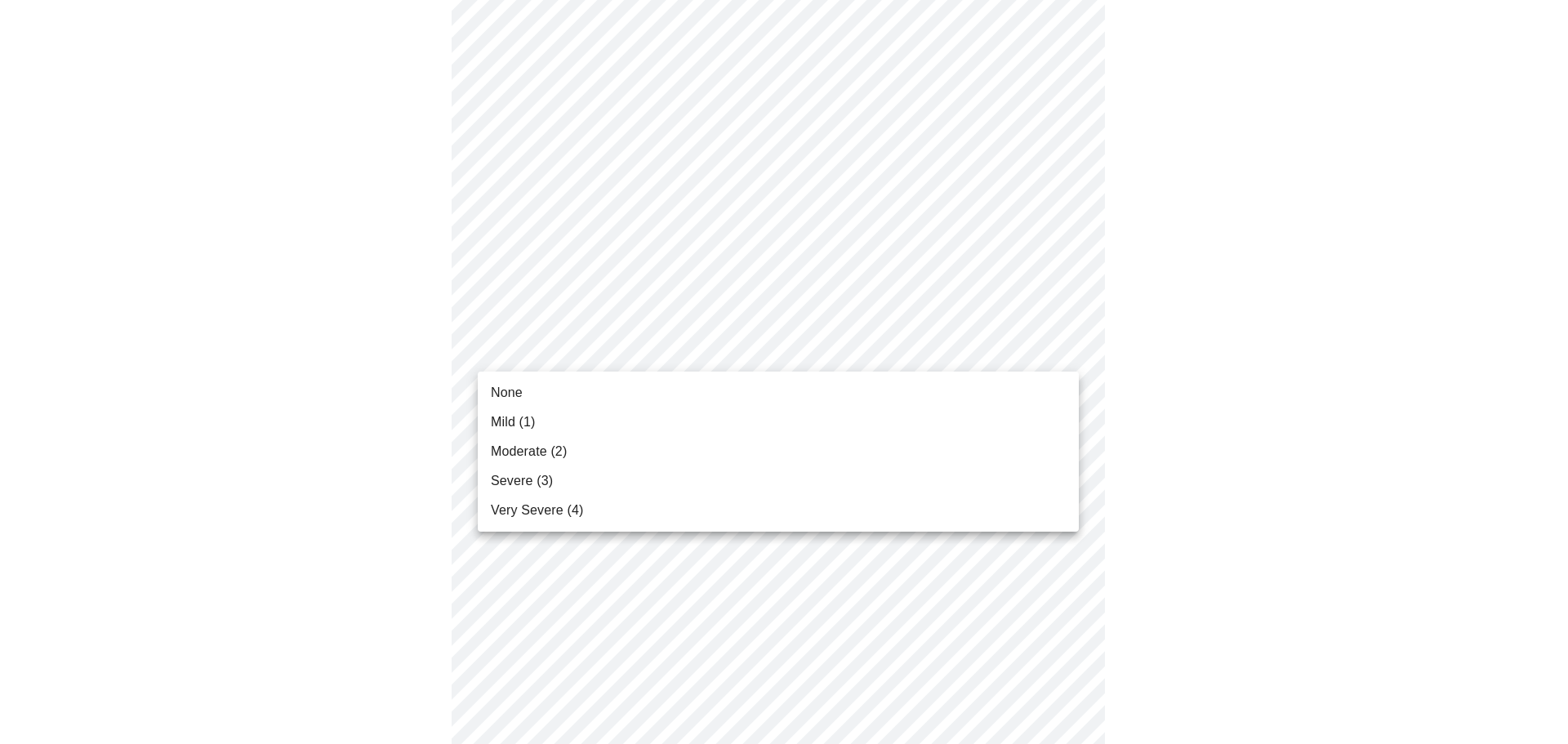
click at [769, 421] on li "Mild (1)" at bounding box center [779, 422] width 602 height 30
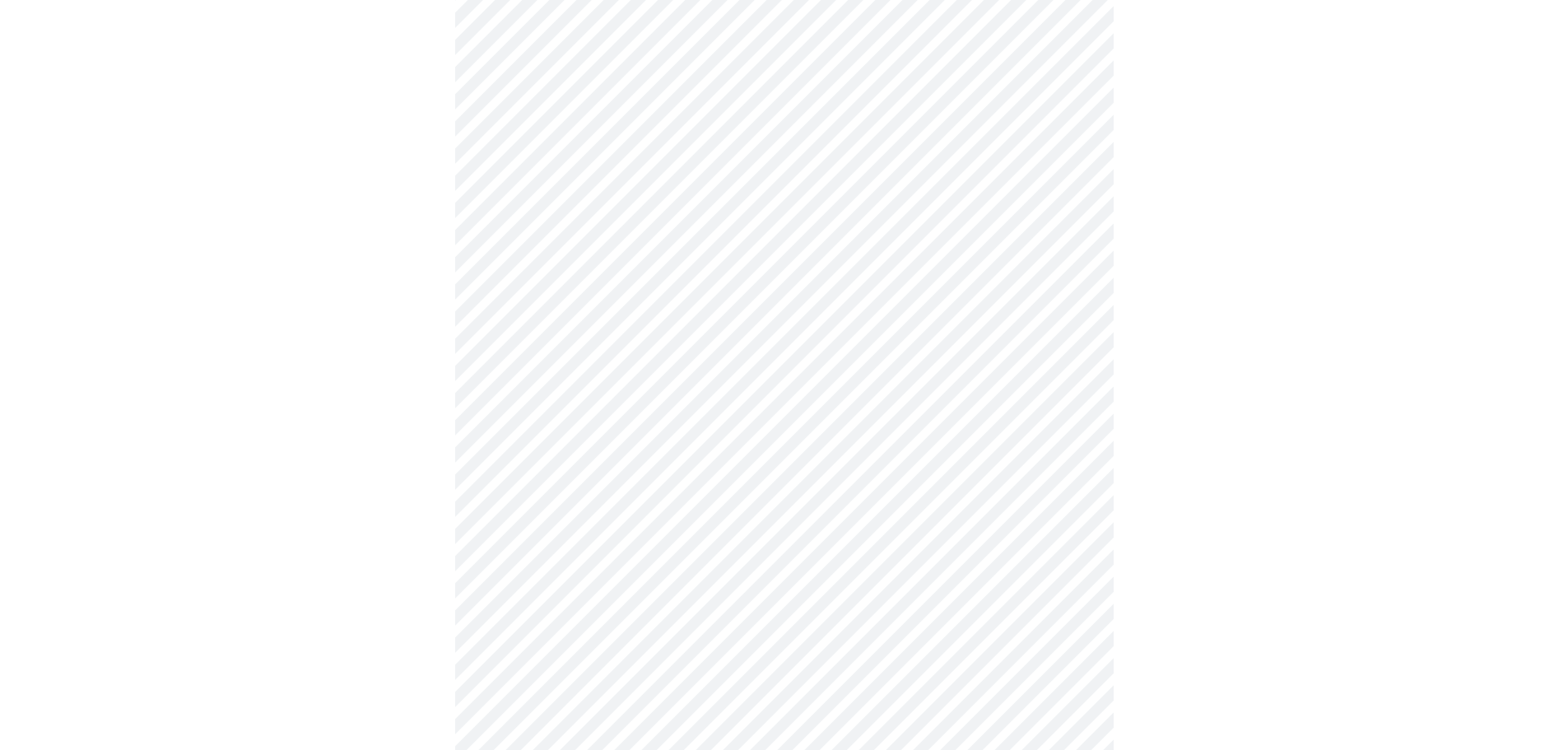
scroll to position [988, 0]
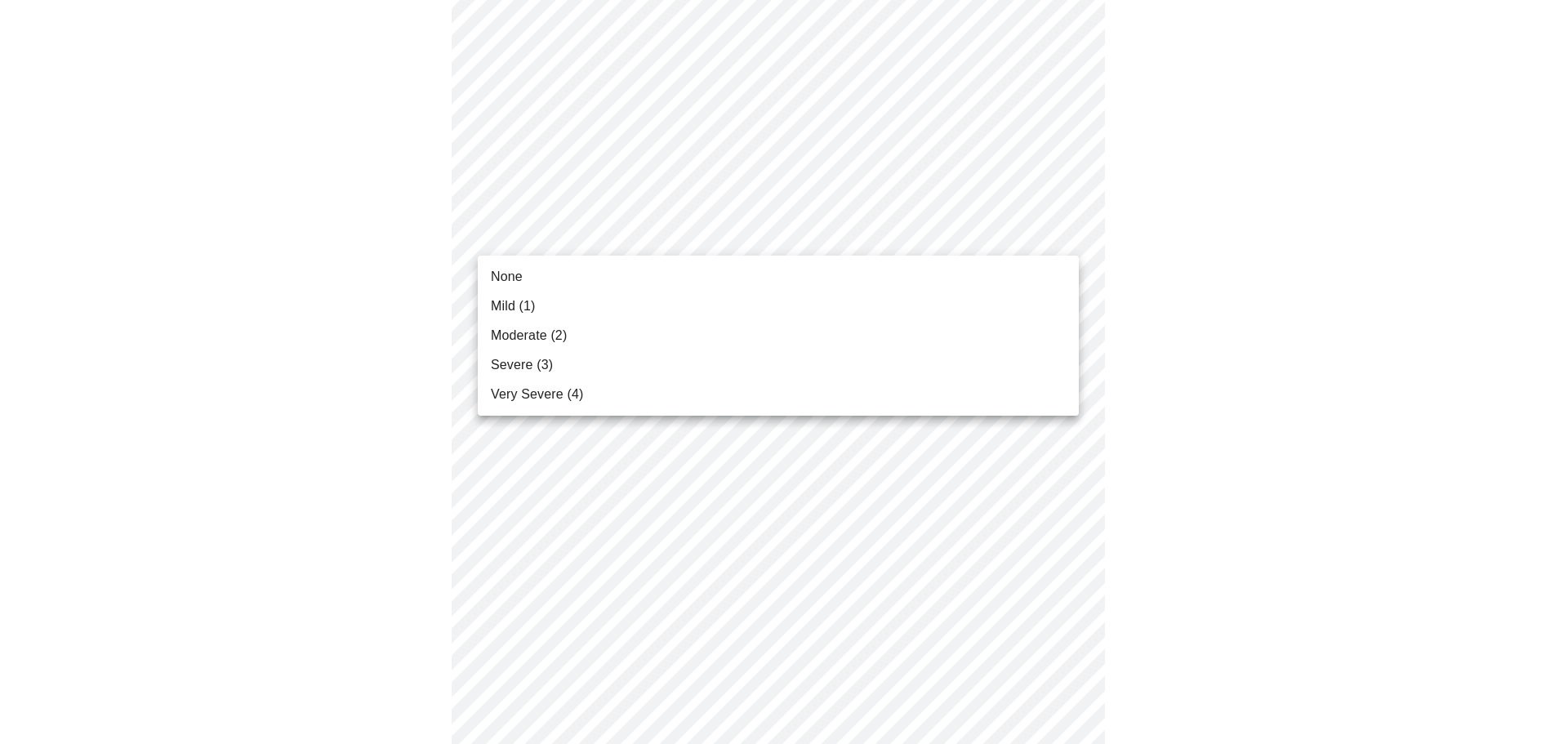
click at [720, 242] on body "MyMenopauseRx Appointments Messaging Labs Uploads Medications Community Refer a…" at bounding box center [784, 32] width 1555 height 2013
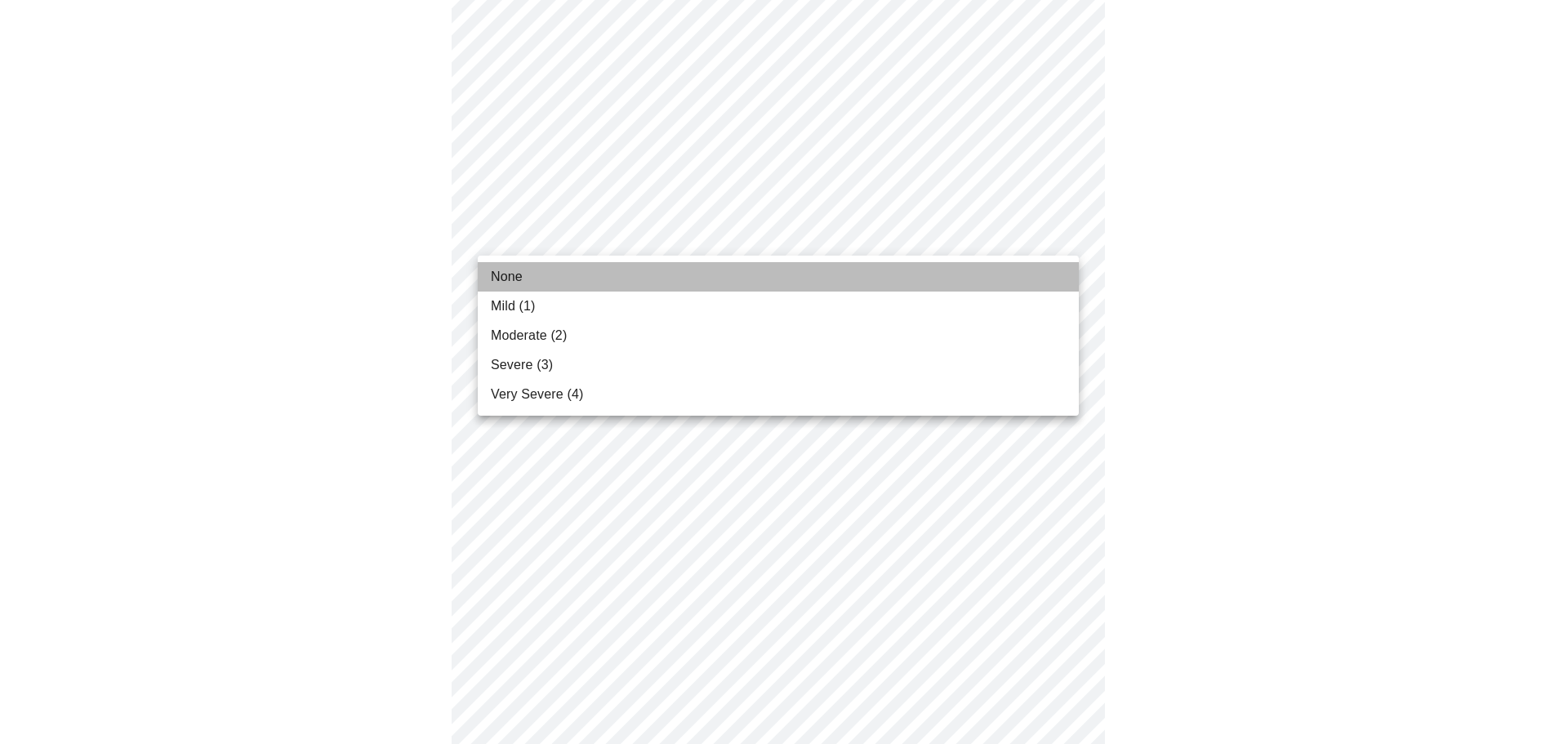
click at [713, 279] on li "None" at bounding box center [779, 277] width 602 height 30
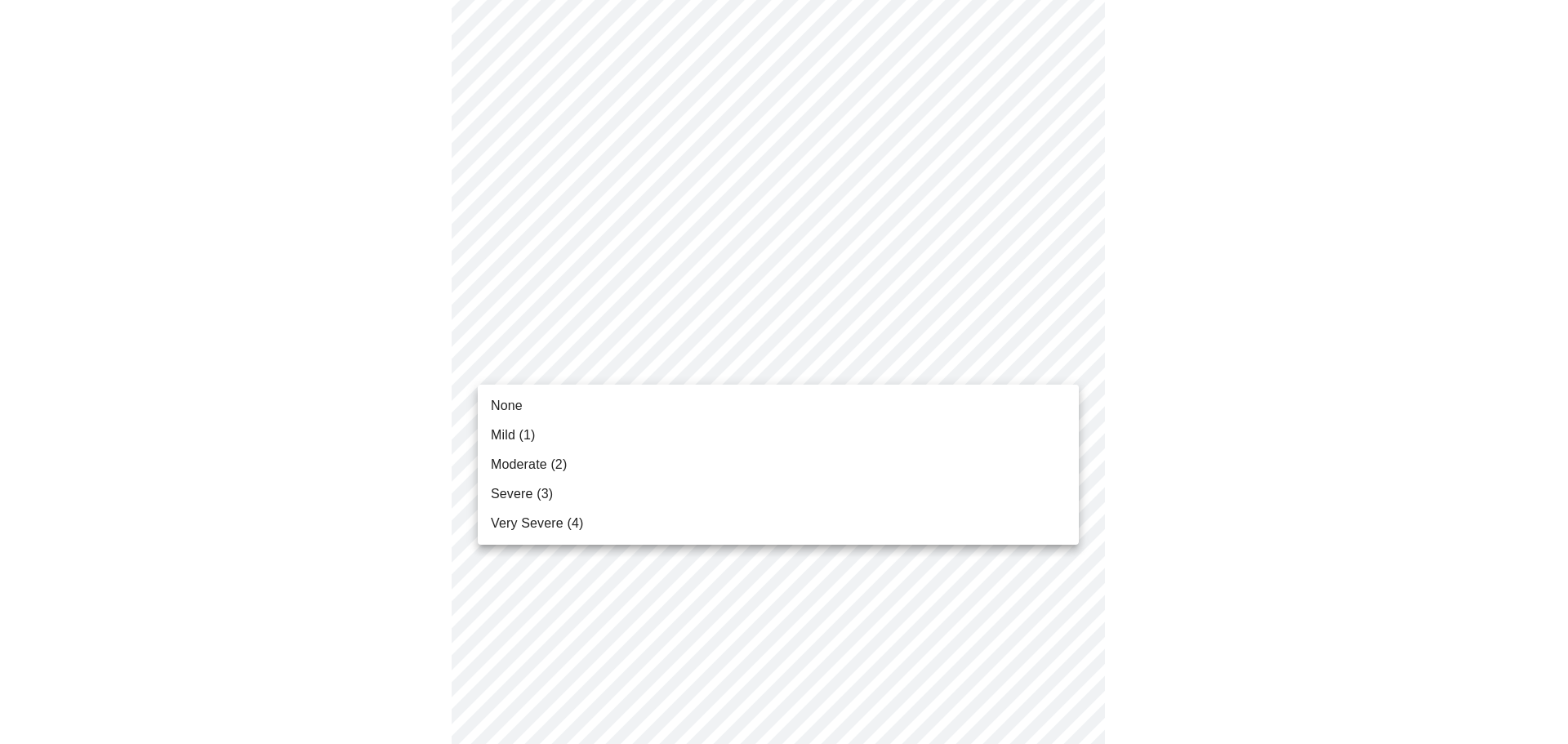
click at [745, 373] on body "MyMenopauseRx Appointments Messaging Labs Uploads Medications Community Refer a…" at bounding box center [784, 21] width 1555 height 1990
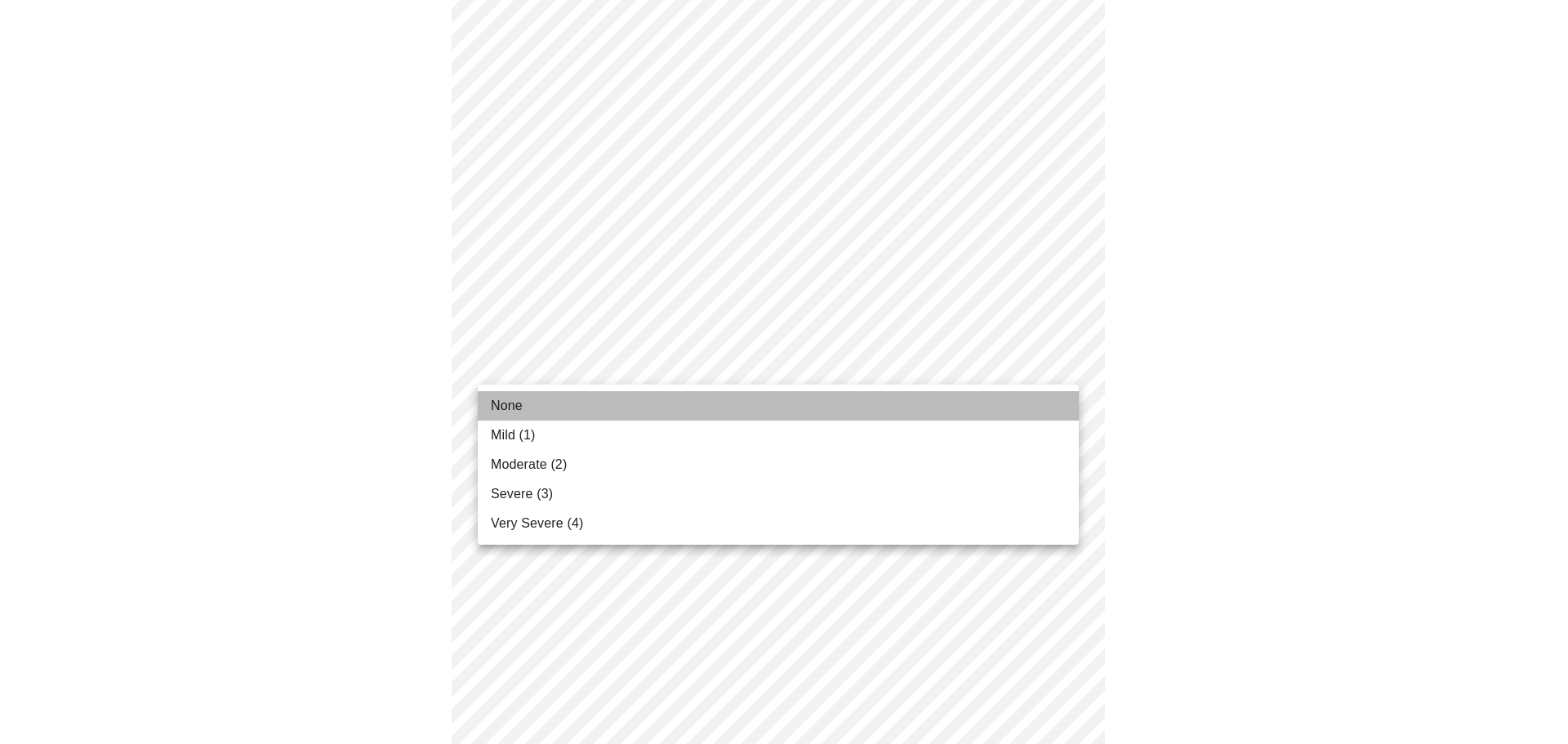
click at [743, 405] on li "None" at bounding box center [779, 405] width 602 height 30
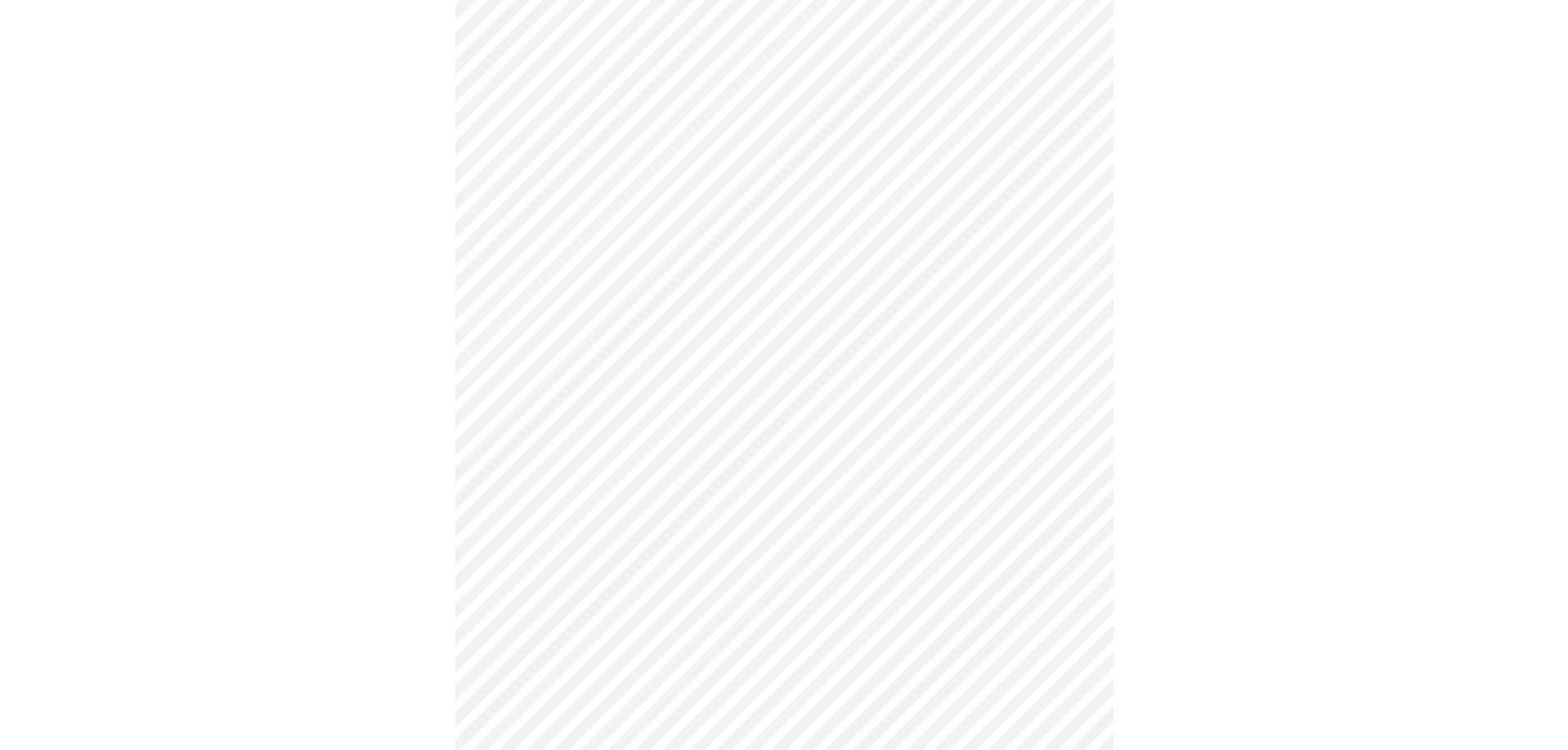
scroll to position [1153, 0]
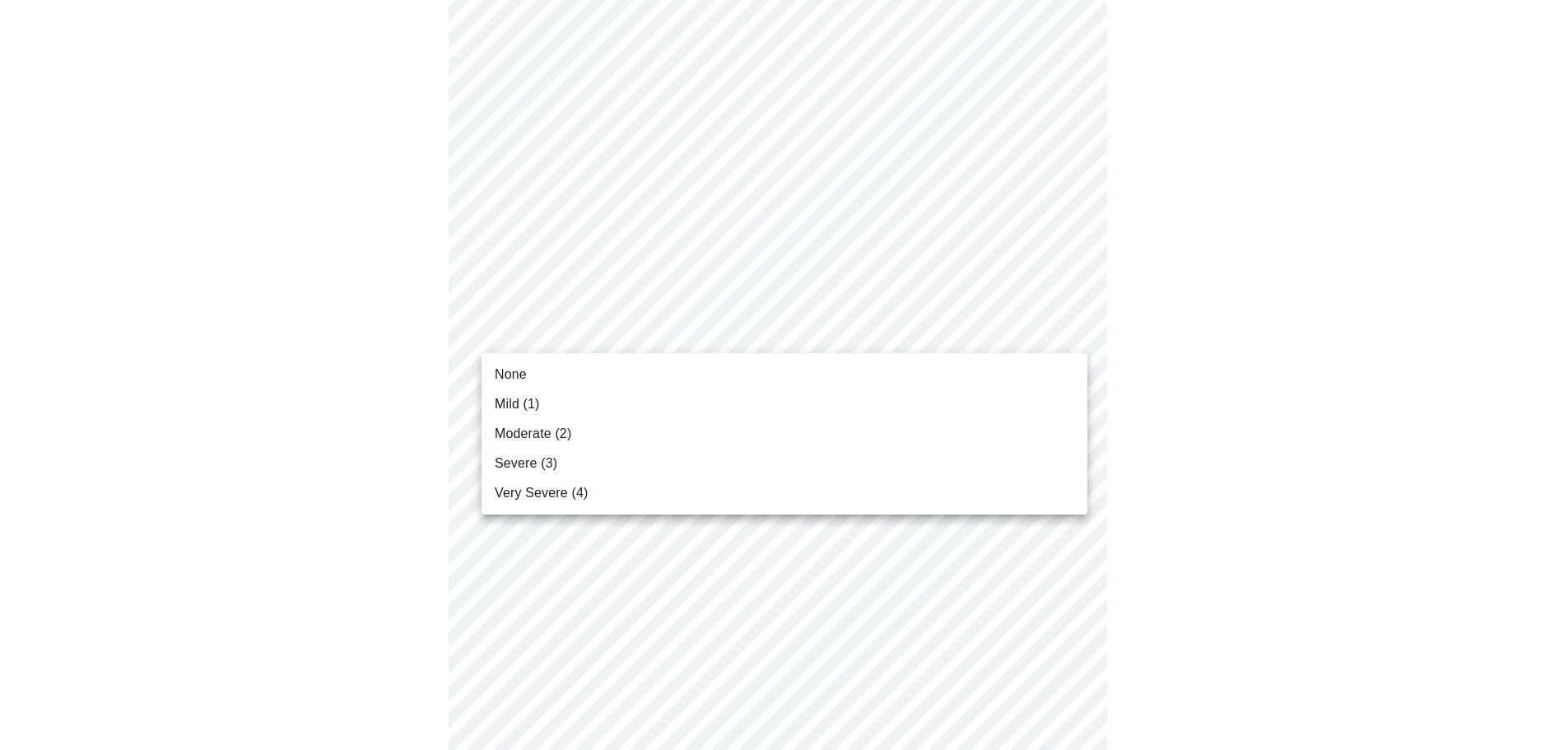
click at [766, 377] on li "None" at bounding box center [785, 374] width 606 height 30
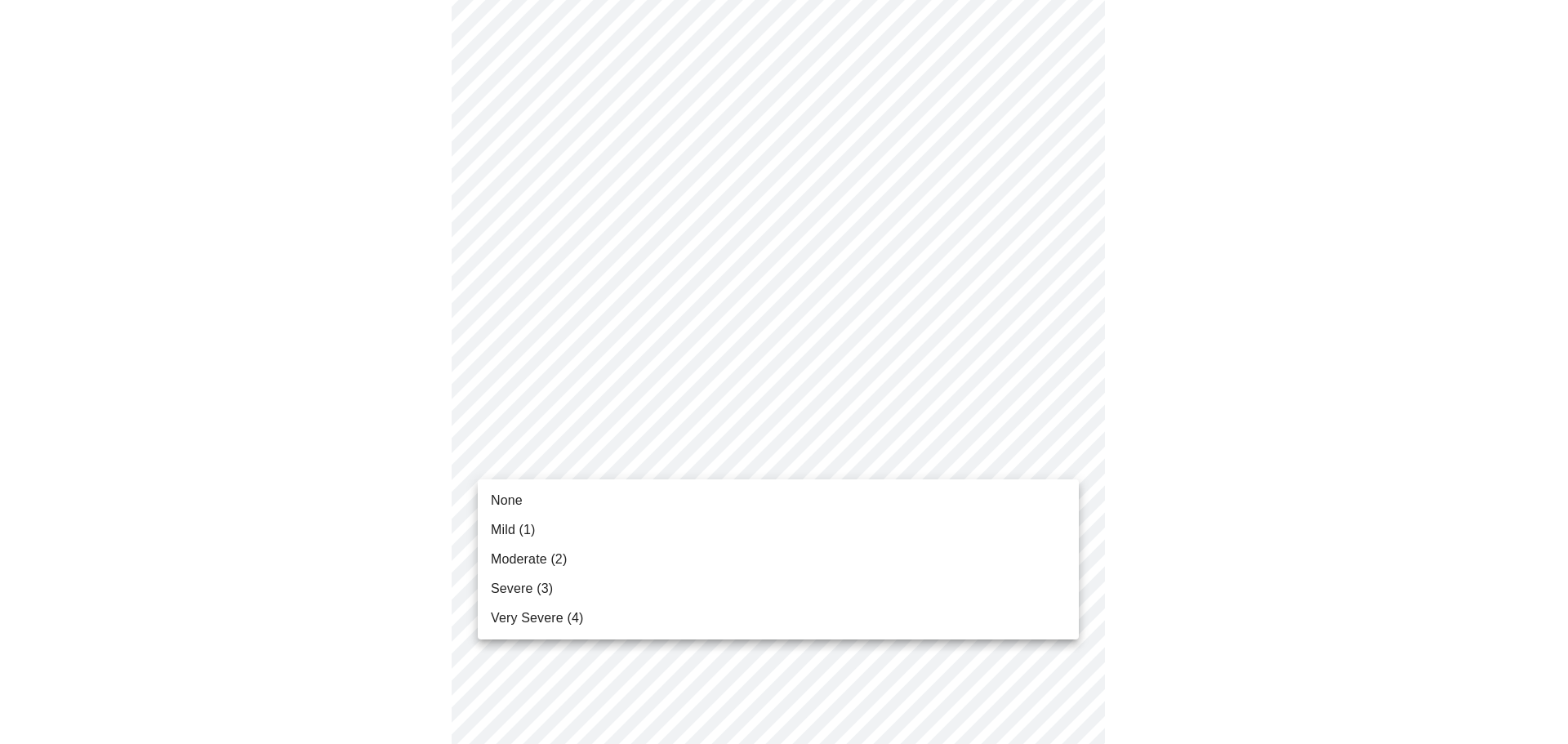
click at [721, 498] on li "None" at bounding box center [779, 501] width 602 height 30
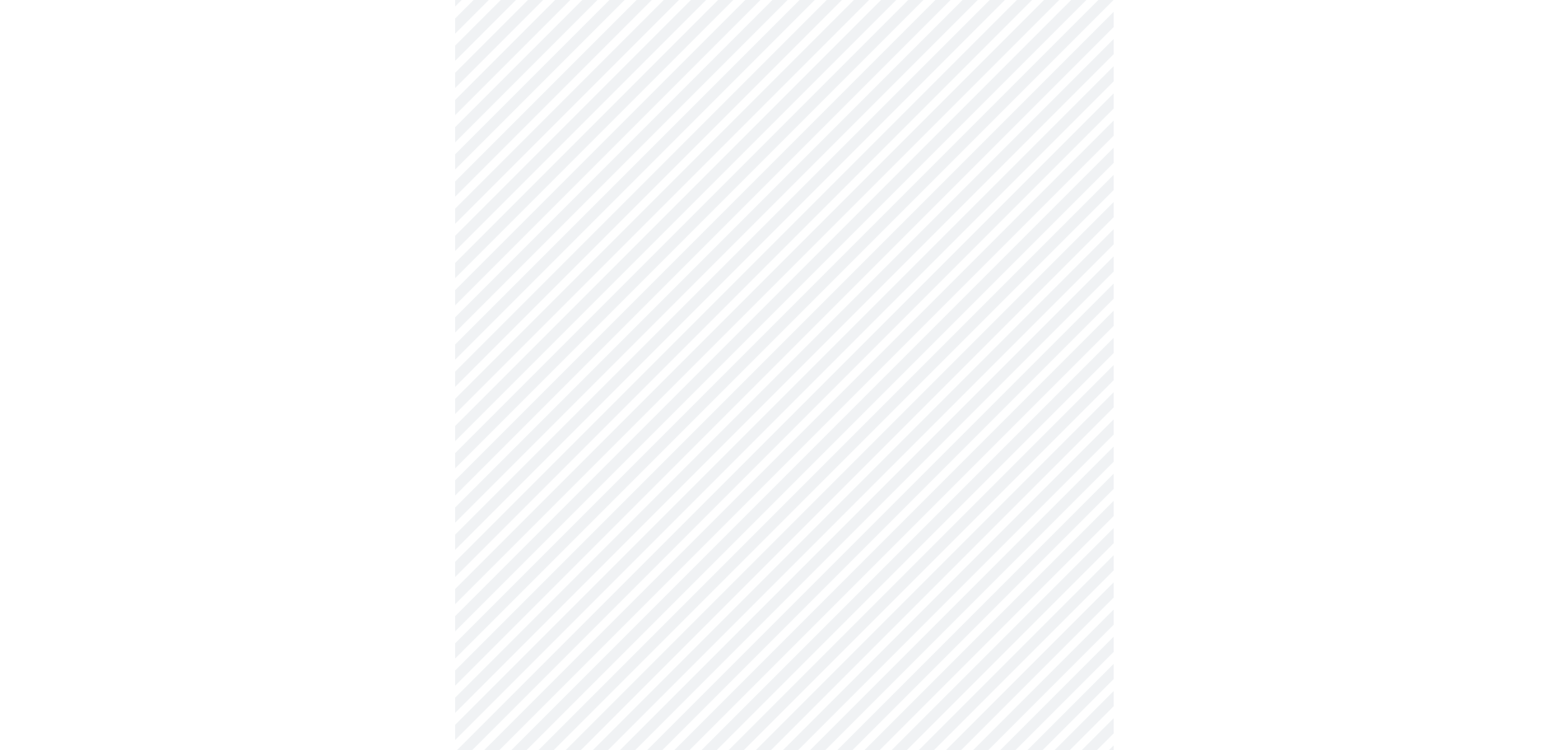
scroll to position [659, 0]
click at [839, 347] on body "MyMenopauseRx Appointments Messaging Labs Uploads Medications Community Refer a…" at bounding box center [789, 161] width 1567 height 1625
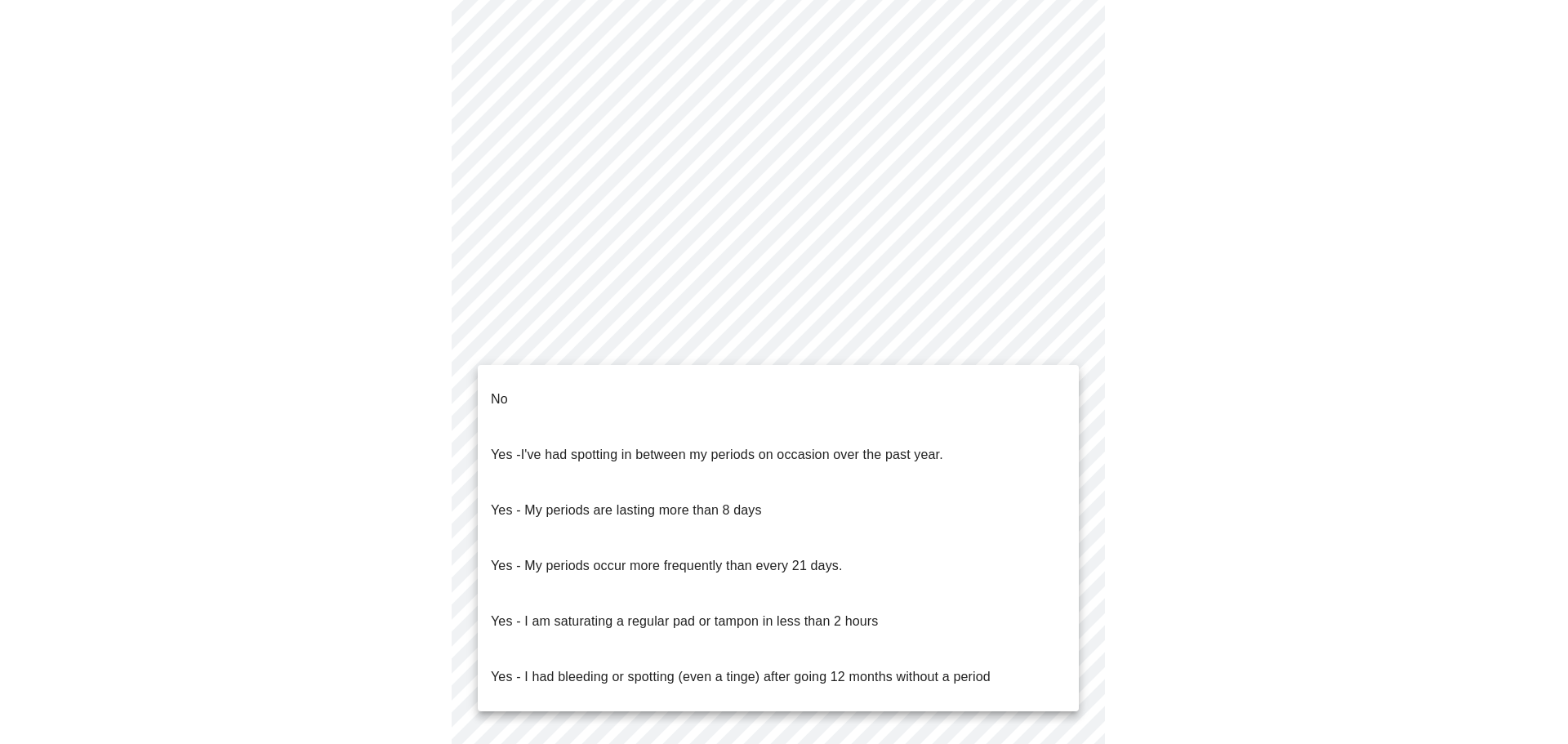
click at [830, 390] on li "No" at bounding box center [779, 400] width 602 height 56
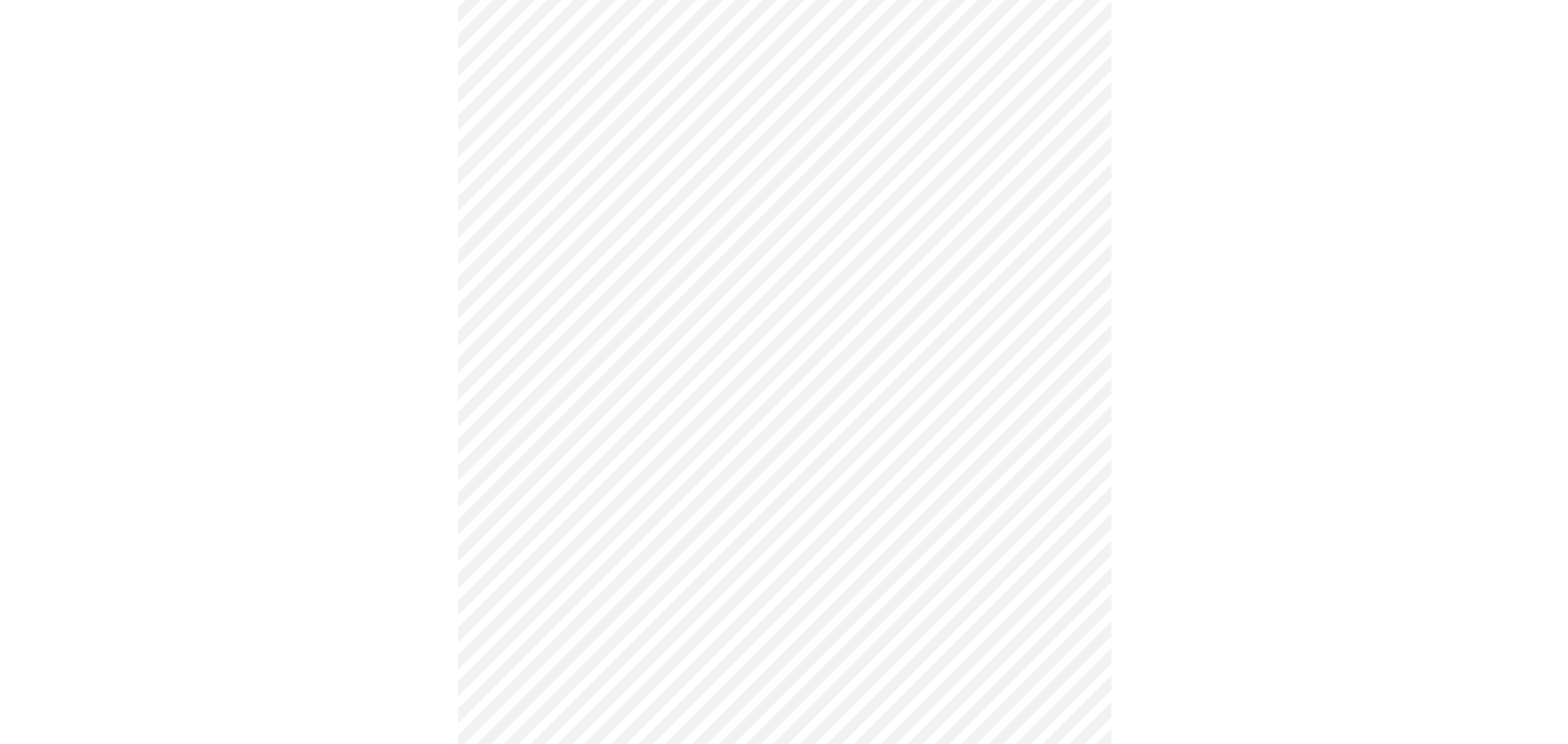
scroll to position [858, 0]
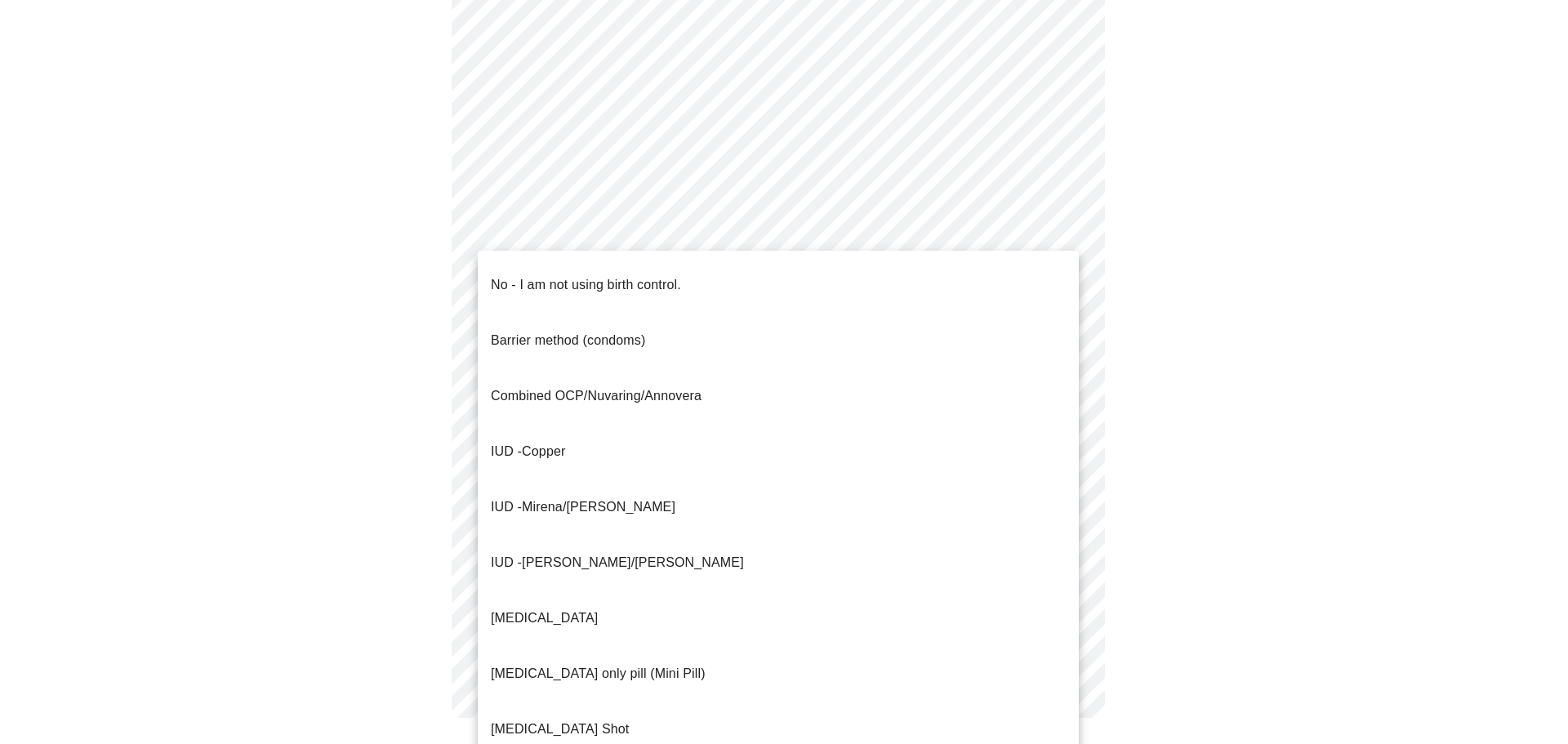
click at [697, 277] on li "No - I am not using birth control." at bounding box center [779, 286] width 602 height 56
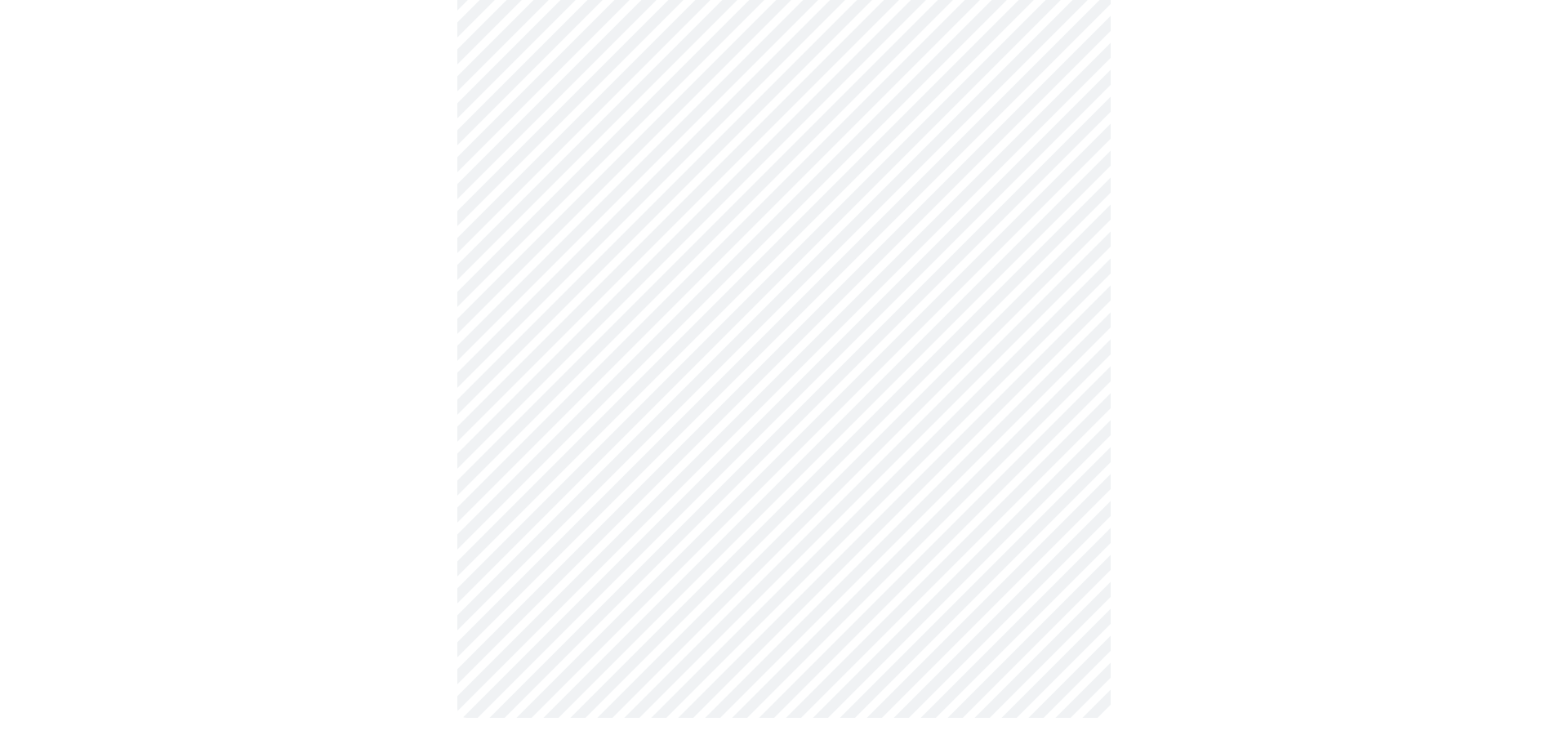
scroll to position [848, 0]
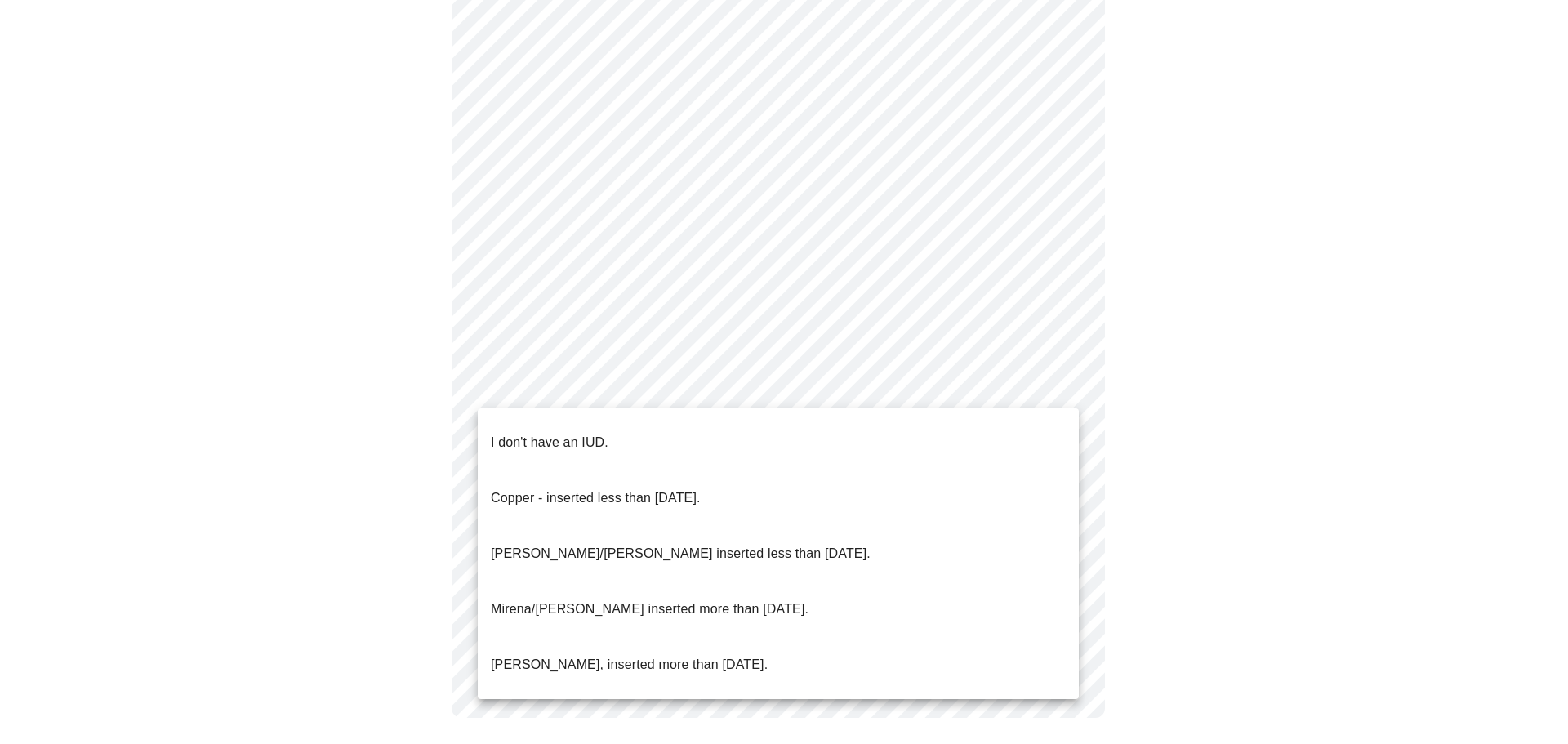
click at [682, 431] on li "I don't have an IUD." at bounding box center [779, 443] width 602 height 56
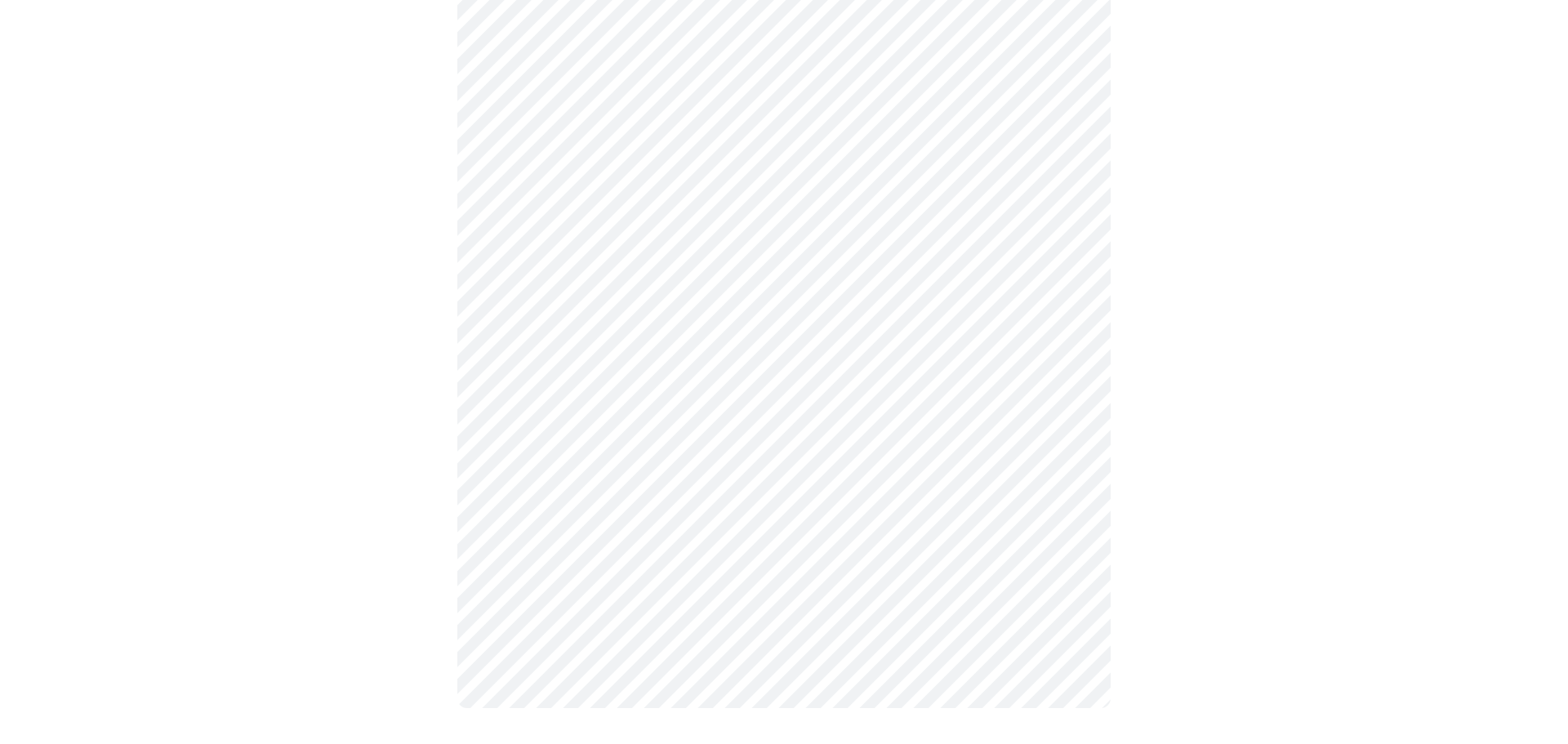
scroll to position [839, 0]
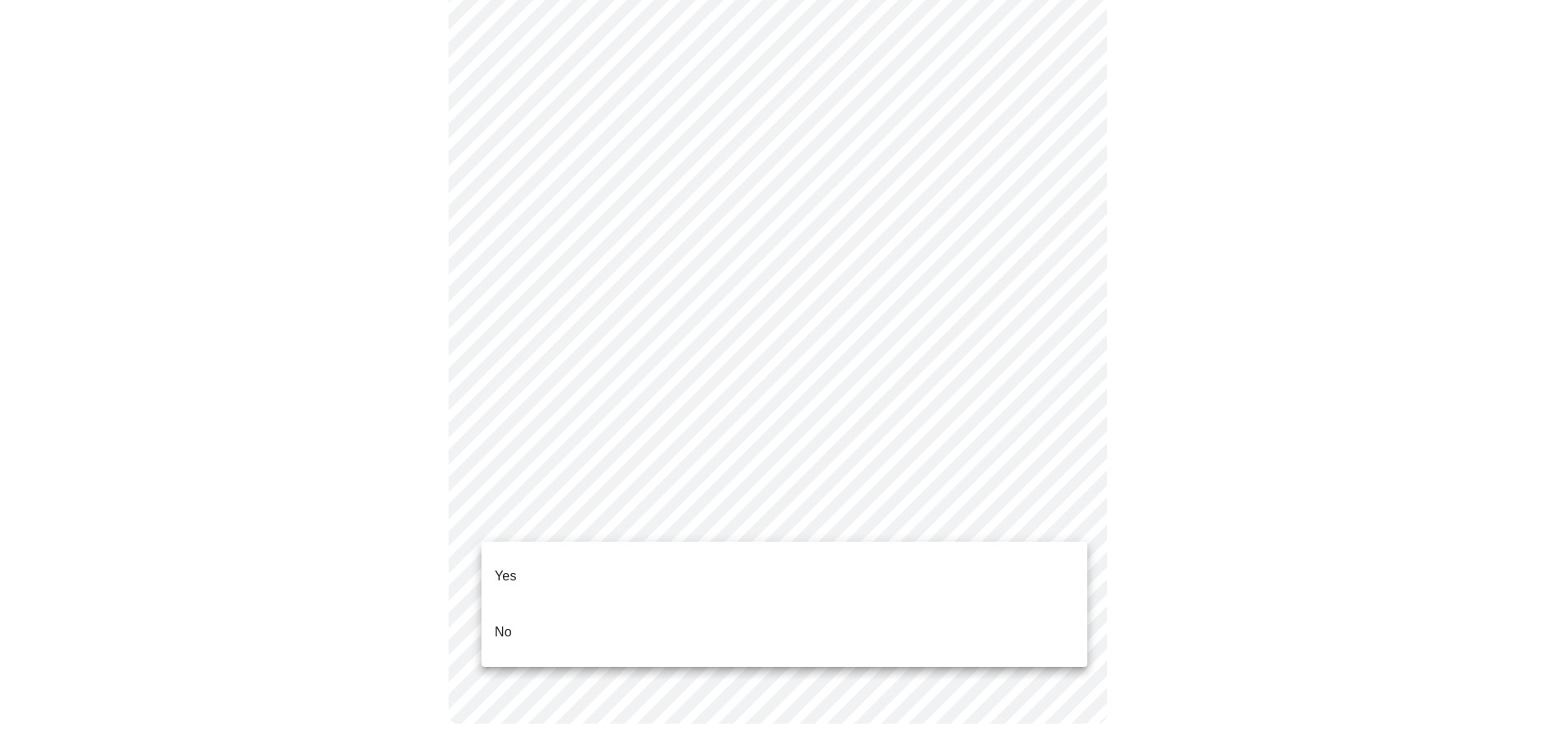
click at [679, 557] on li "Yes" at bounding box center [785, 577] width 606 height 56
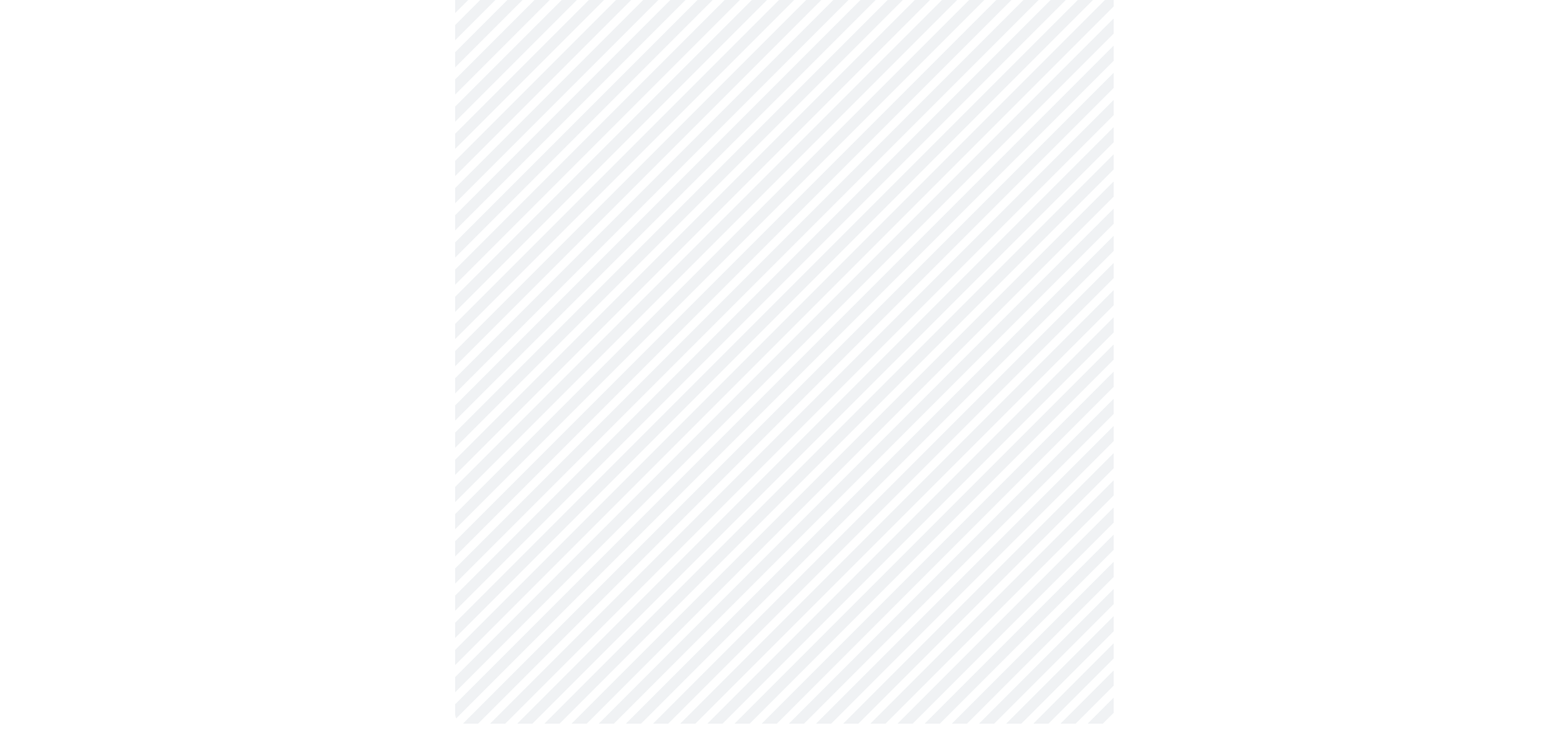
scroll to position [0, 0]
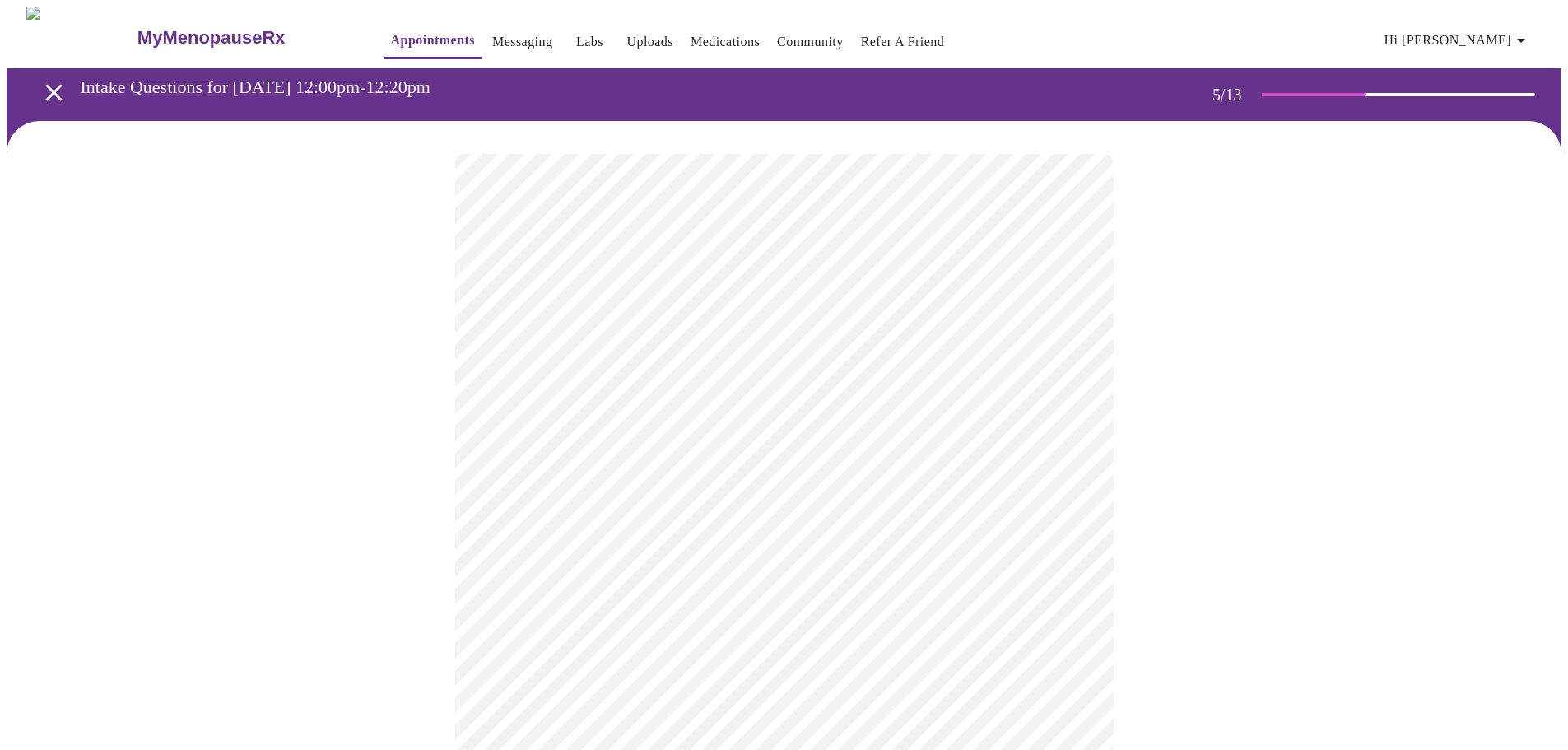
click at [736, 446] on body "MyMenopauseRx Appointments Messaging Labs Uploads Medications Community Refer a…" at bounding box center [783, 610] width 1554 height 1209
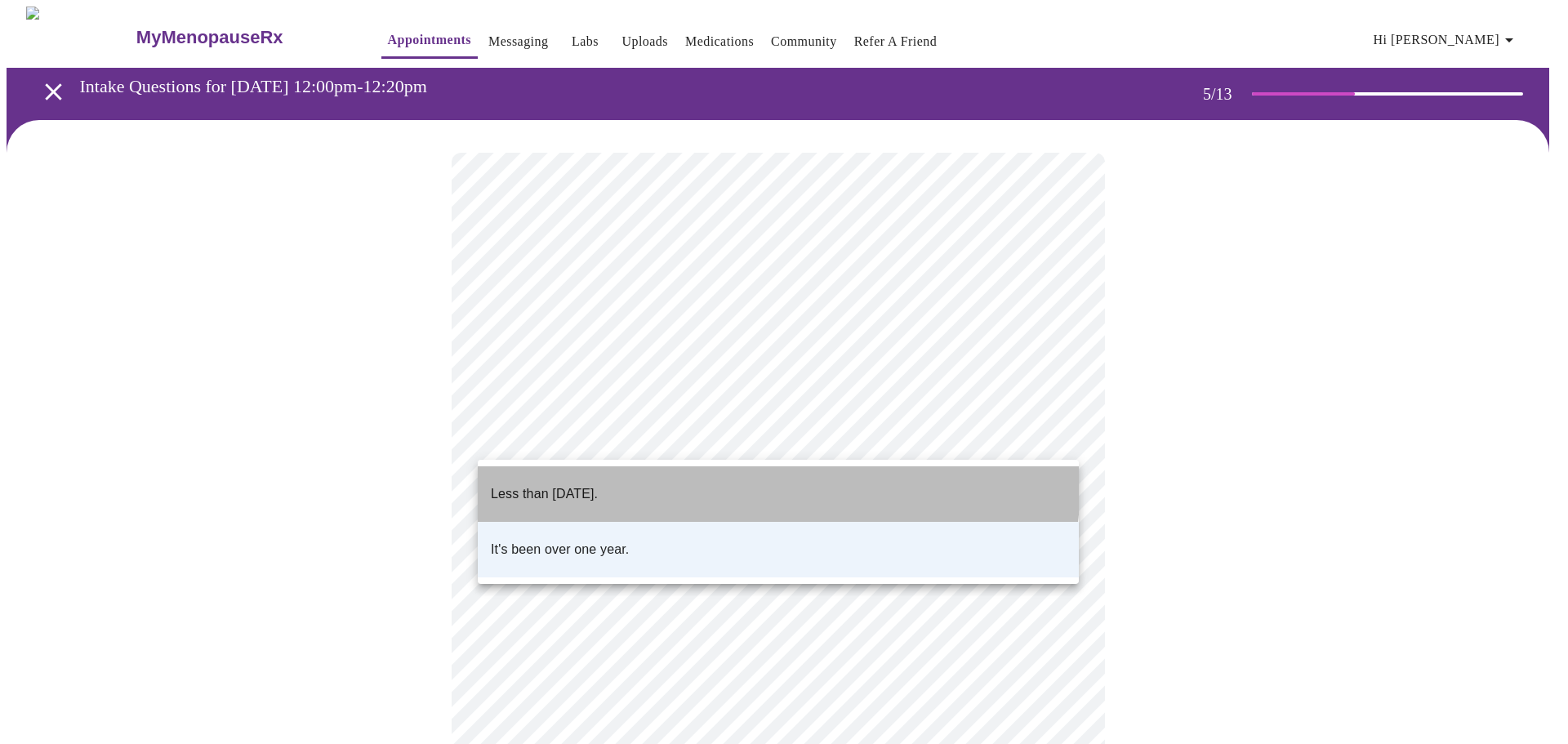
click at [681, 479] on li "Less than [DATE]." at bounding box center [779, 494] width 602 height 56
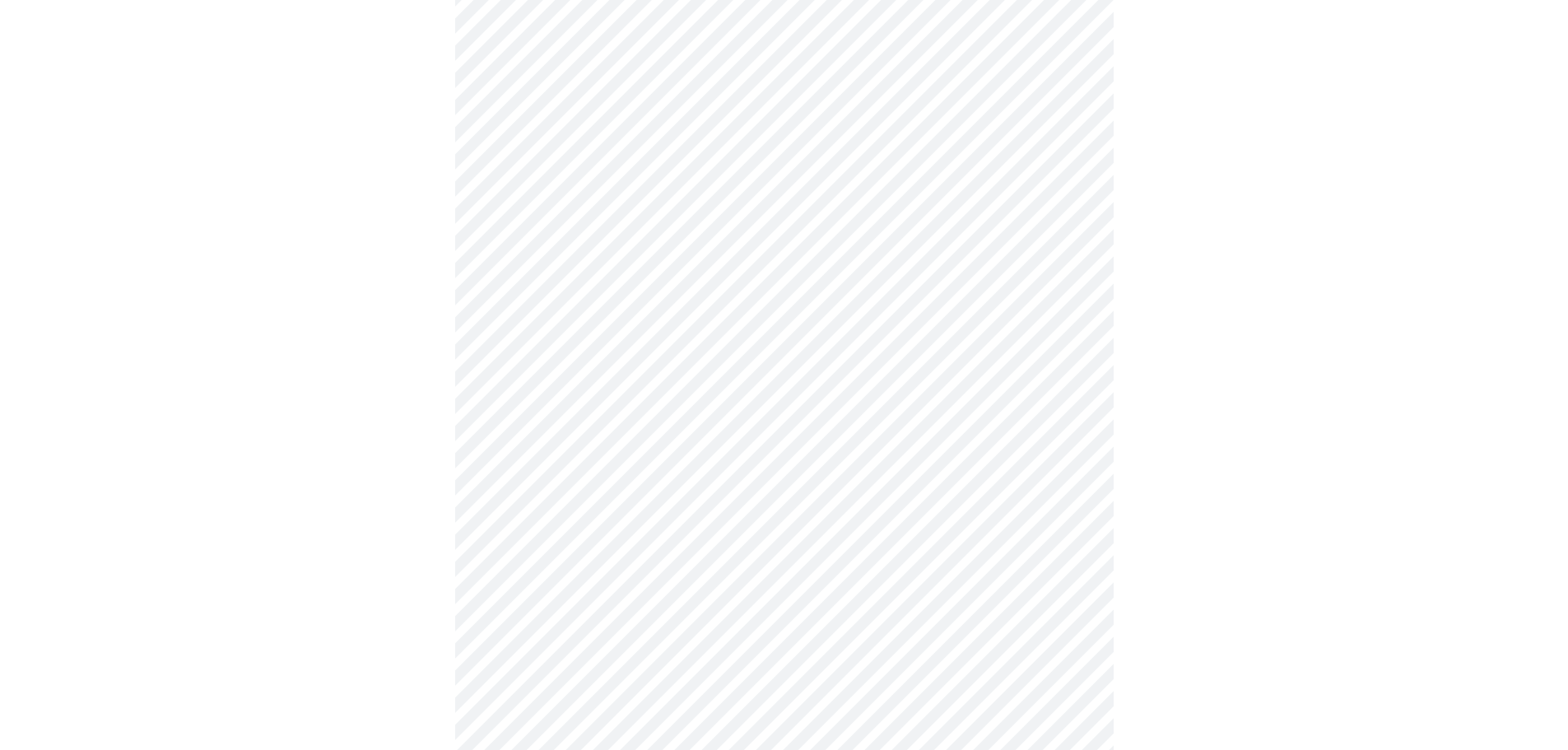
scroll to position [164, 0]
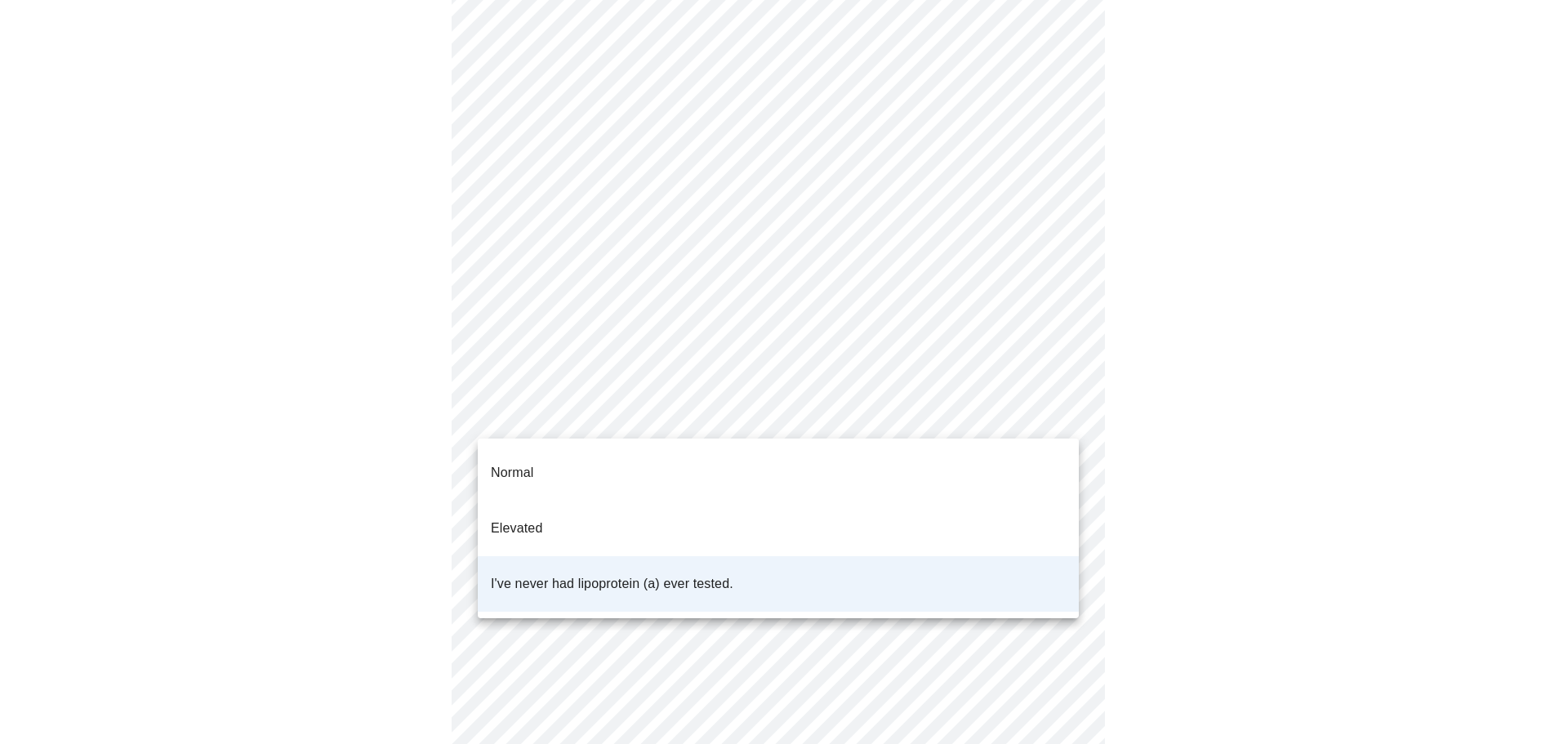
click at [798, 424] on body "MyMenopauseRx Appointments Messaging Labs Uploads Medications Community Refer a…" at bounding box center [784, 442] width 1555 height 1199
click at [790, 458] on li "Normal" at bounding box center [779, 473] width 602 height 56
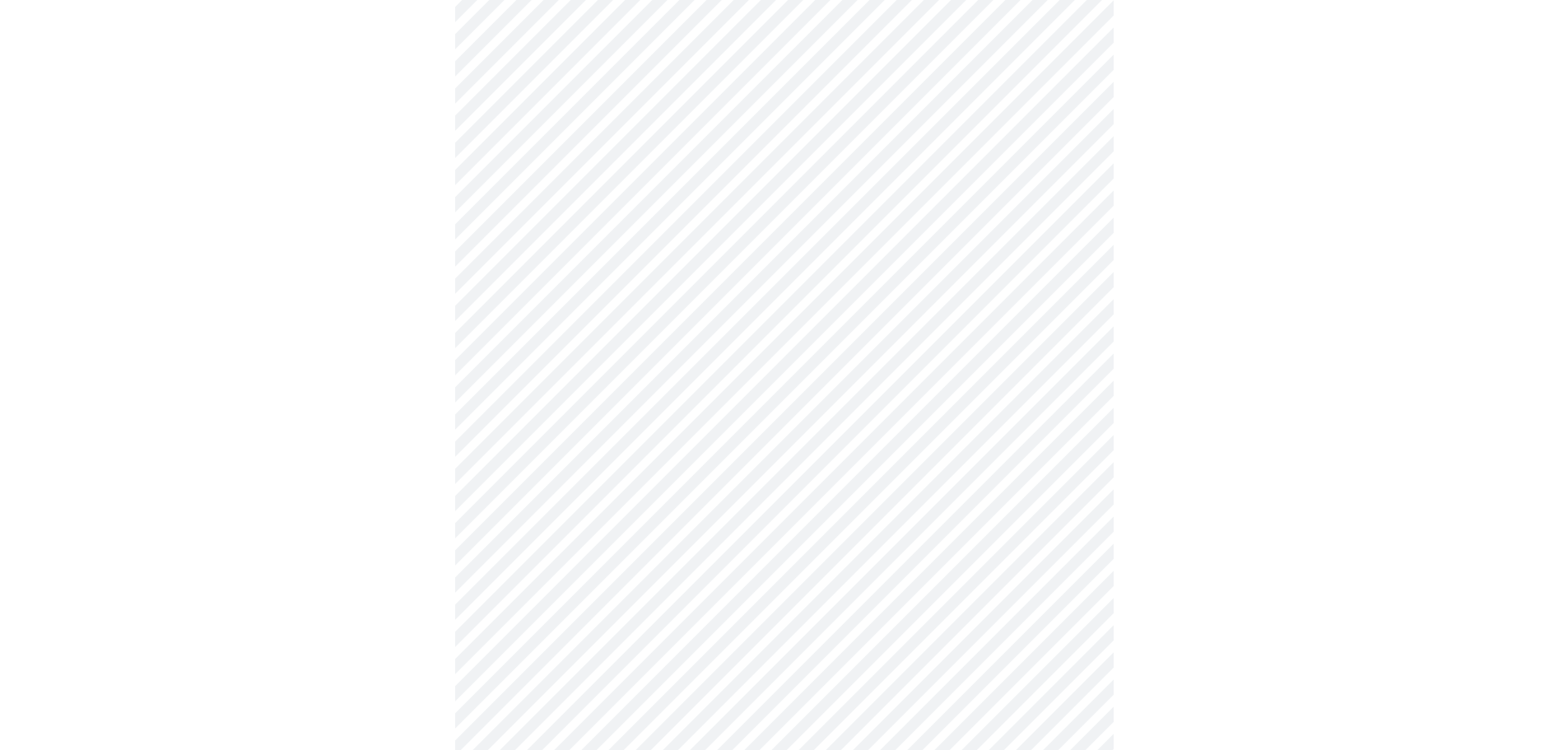
scroll to position [4282, 0]
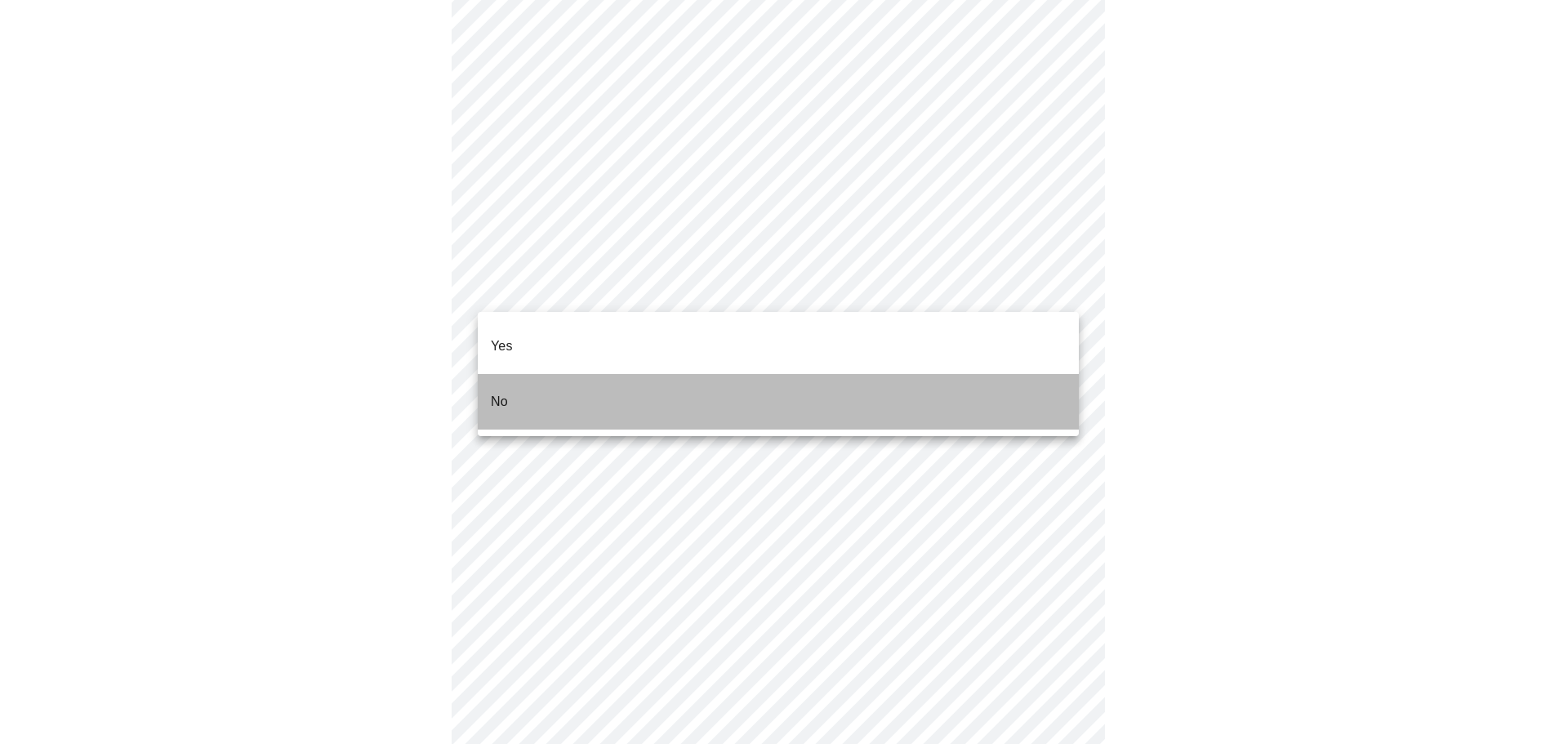
click at [577, 385] on li "No" at bounding box center [779, 402] width 602 height 56
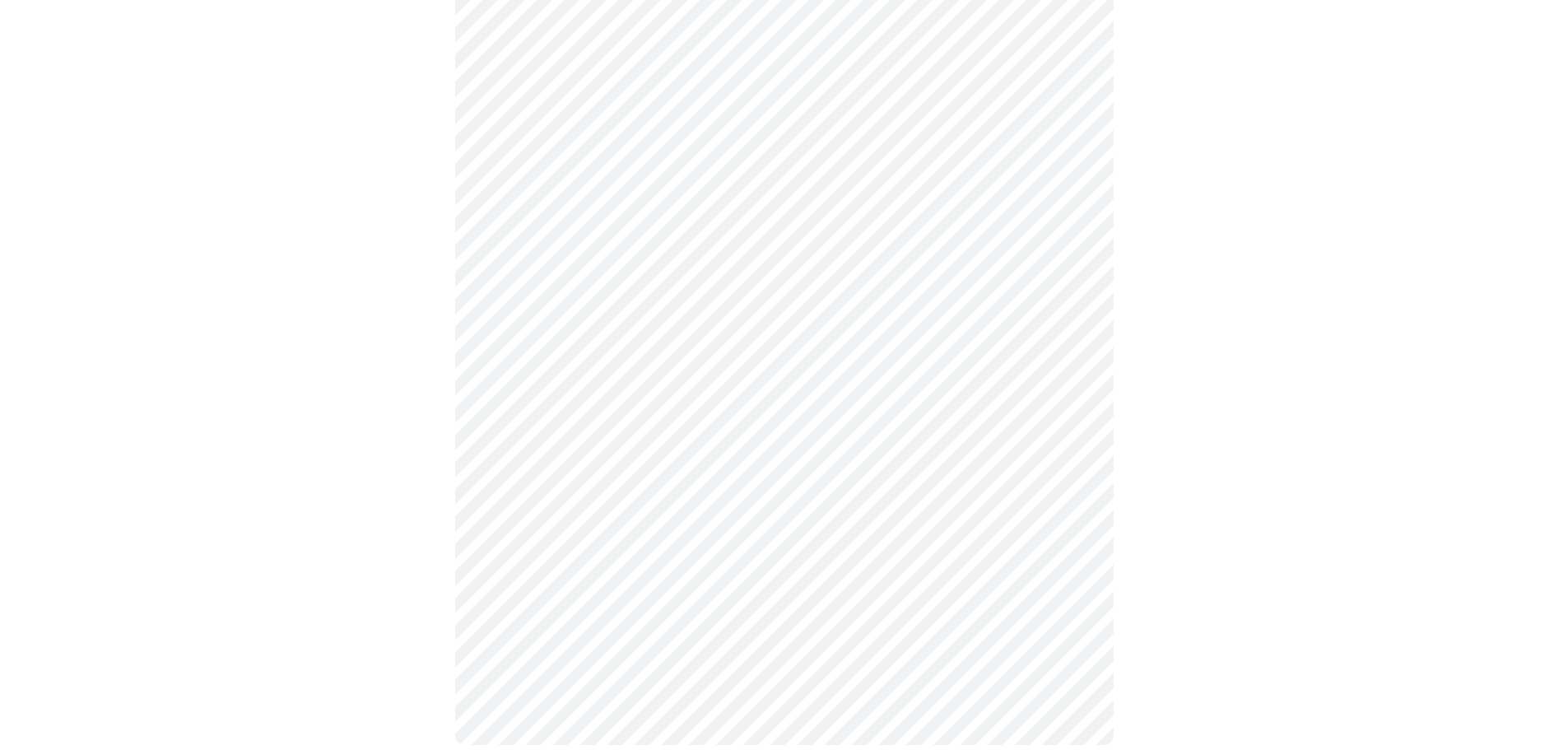
scroll to position [828, 0]
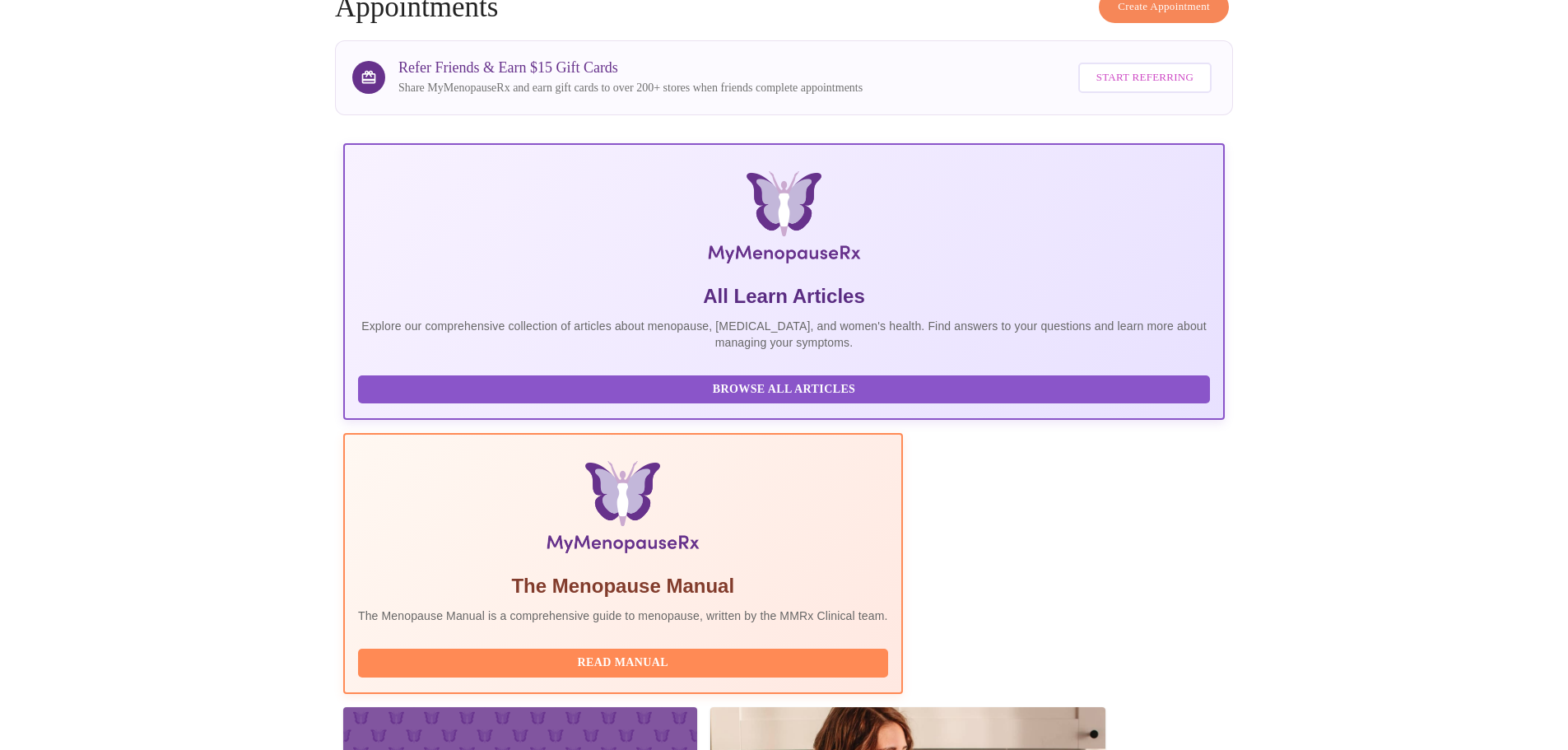
scroll to position [83, 0]
